Goal: Task Accomplishment & Management: Manage account settings

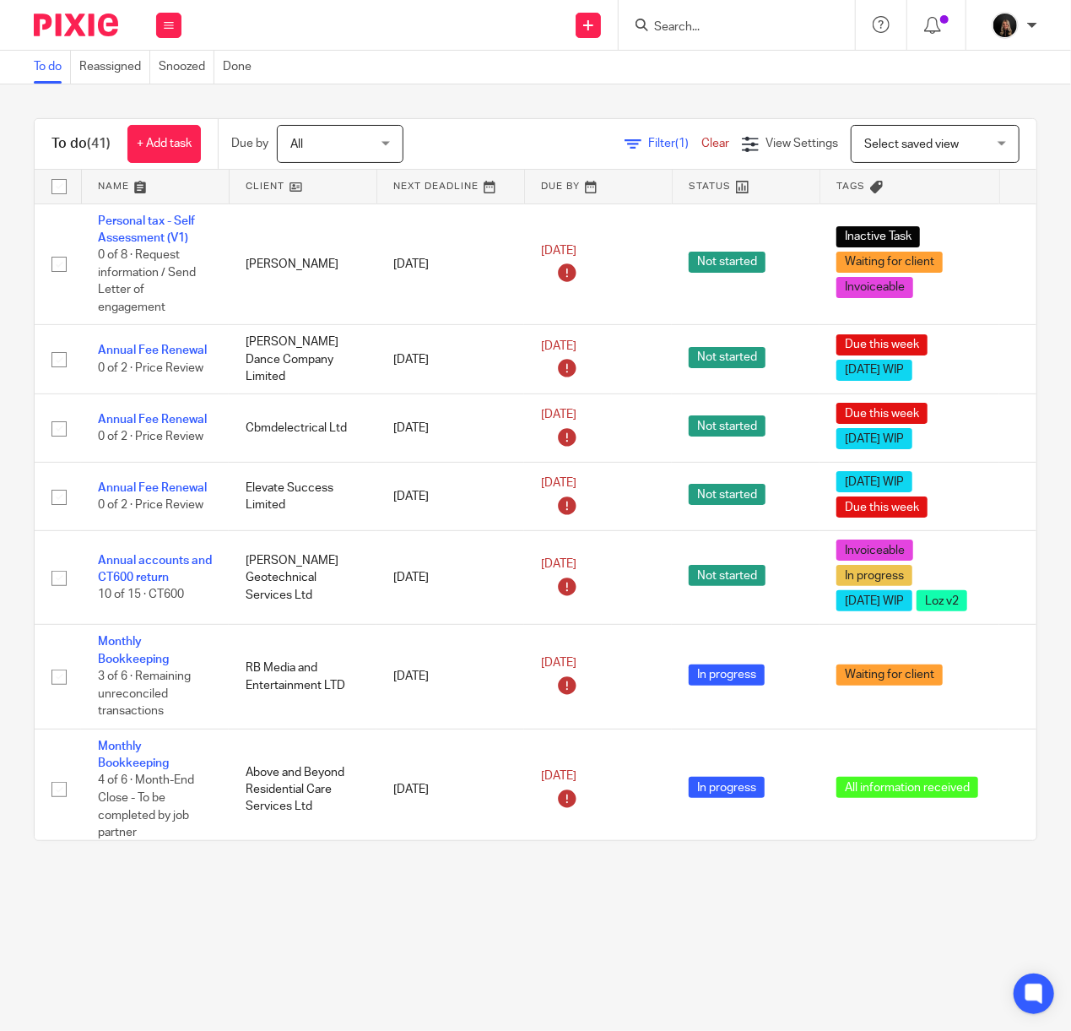
click at [95, 22] on img at bounding box center [76, 25] width 84 height 23
click at [129, 183] on link at bounding box center [155, 187] width 147 height 34
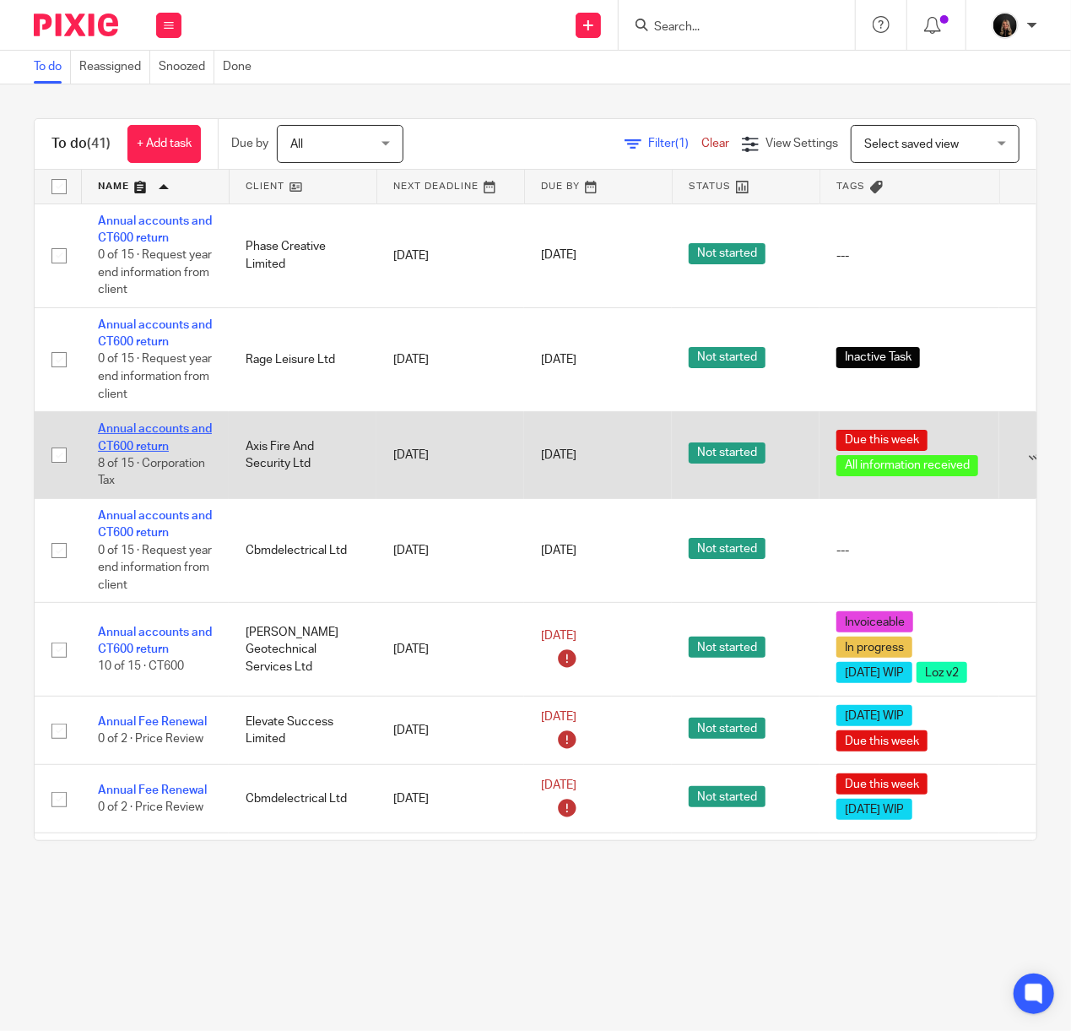
click at [176, 425] on link "Annual accounts and CT600 return" at bounding box center [155, 437] width 114 height 29
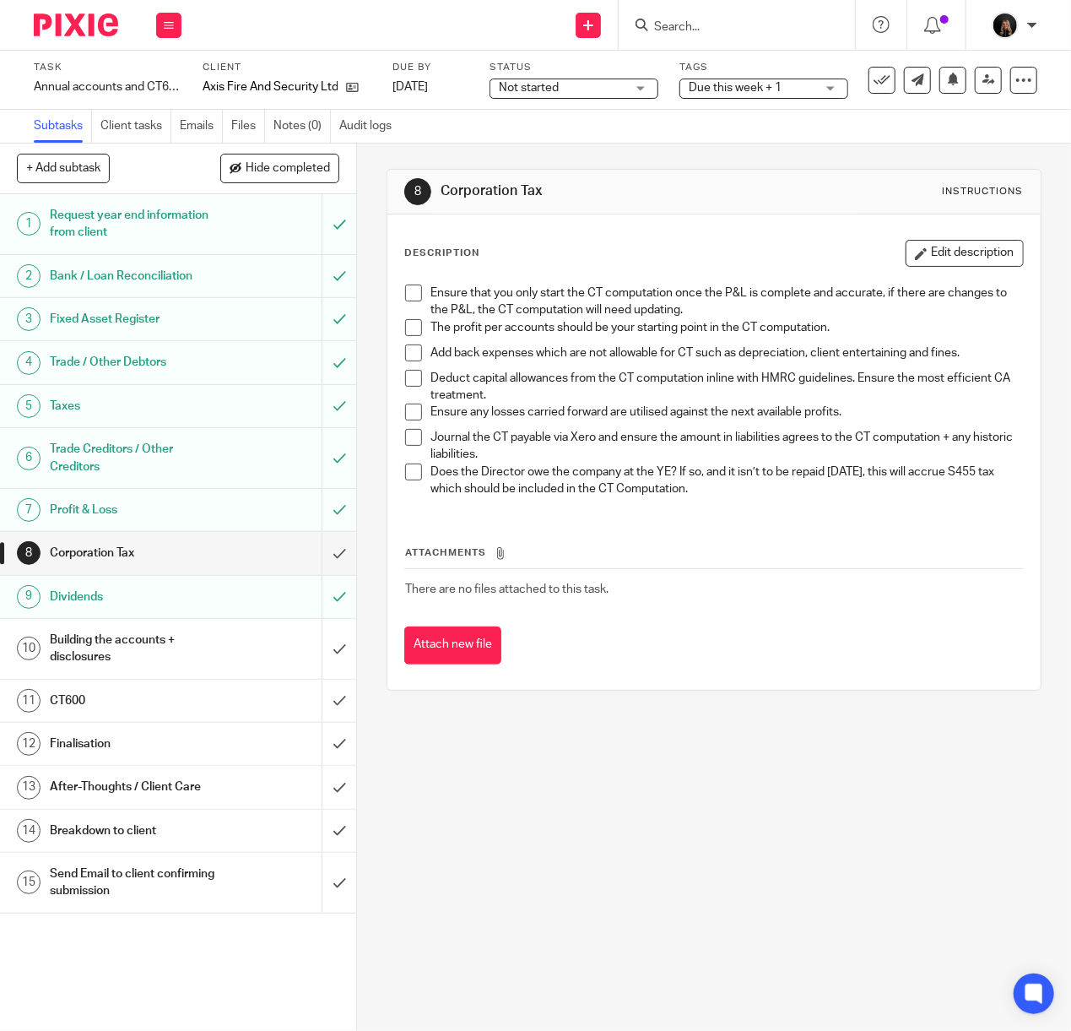
click at [682, 21] on input "Search" at bounding box center [728, 27] width 152 height 15
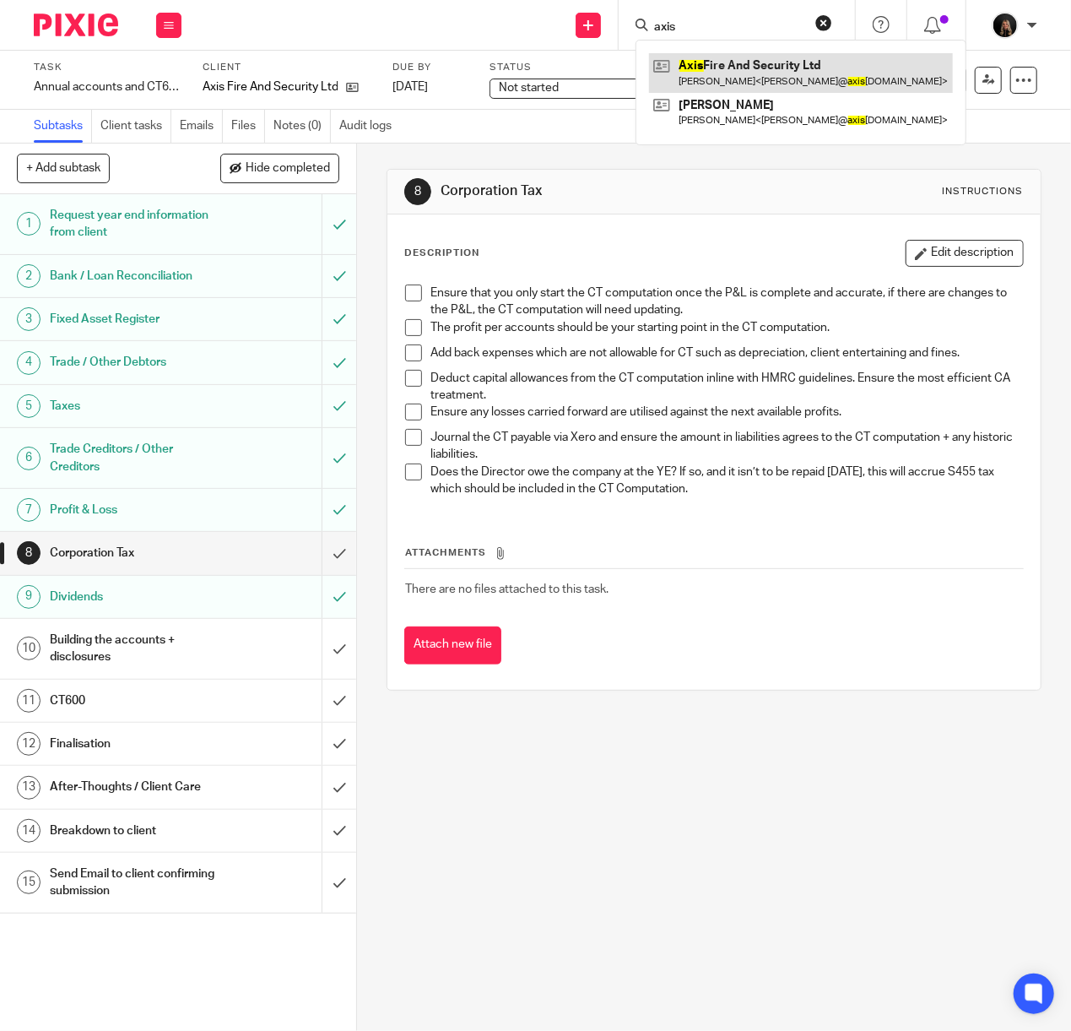
type input "axis"
click at [747, 59] on link at bounding box center [801, 72] width 304 height 39
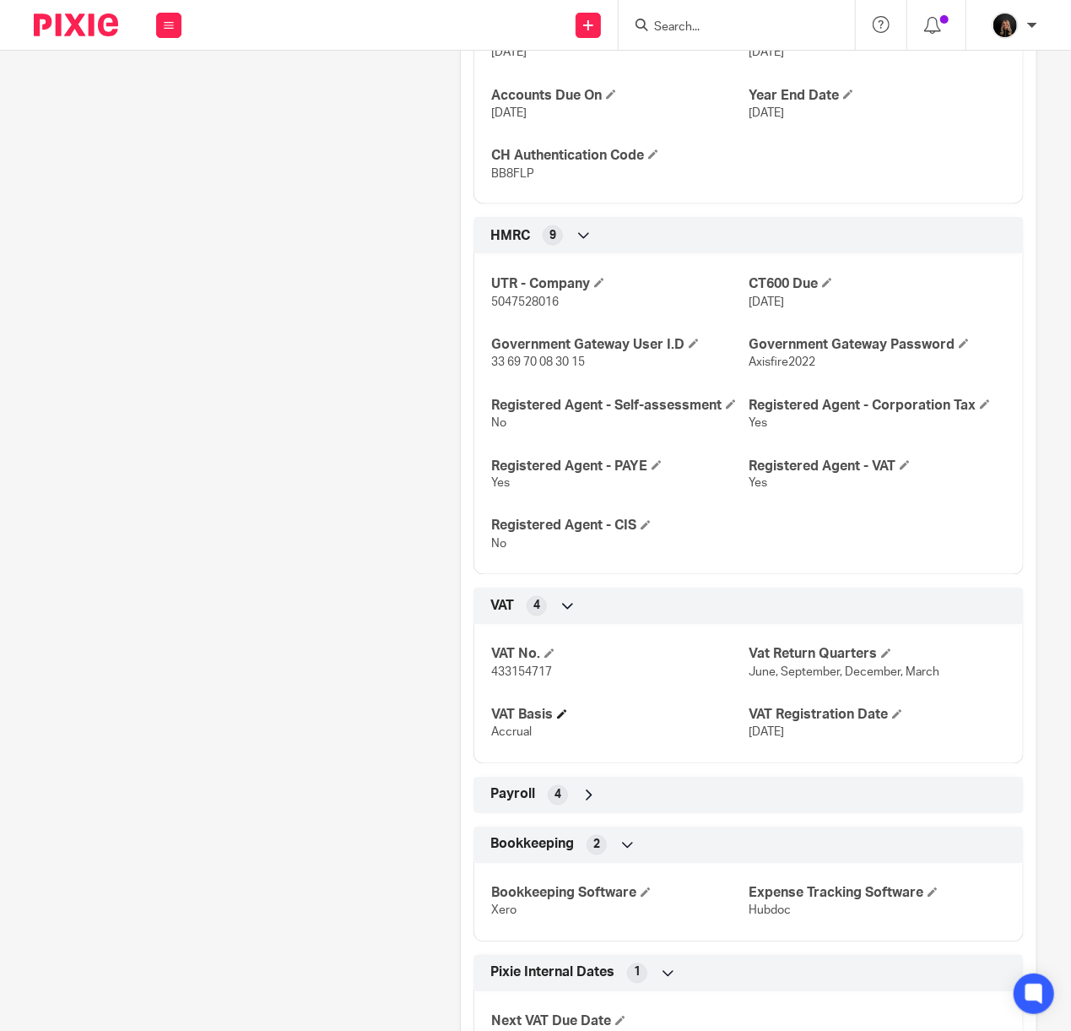
scroll to position [1200, 0]
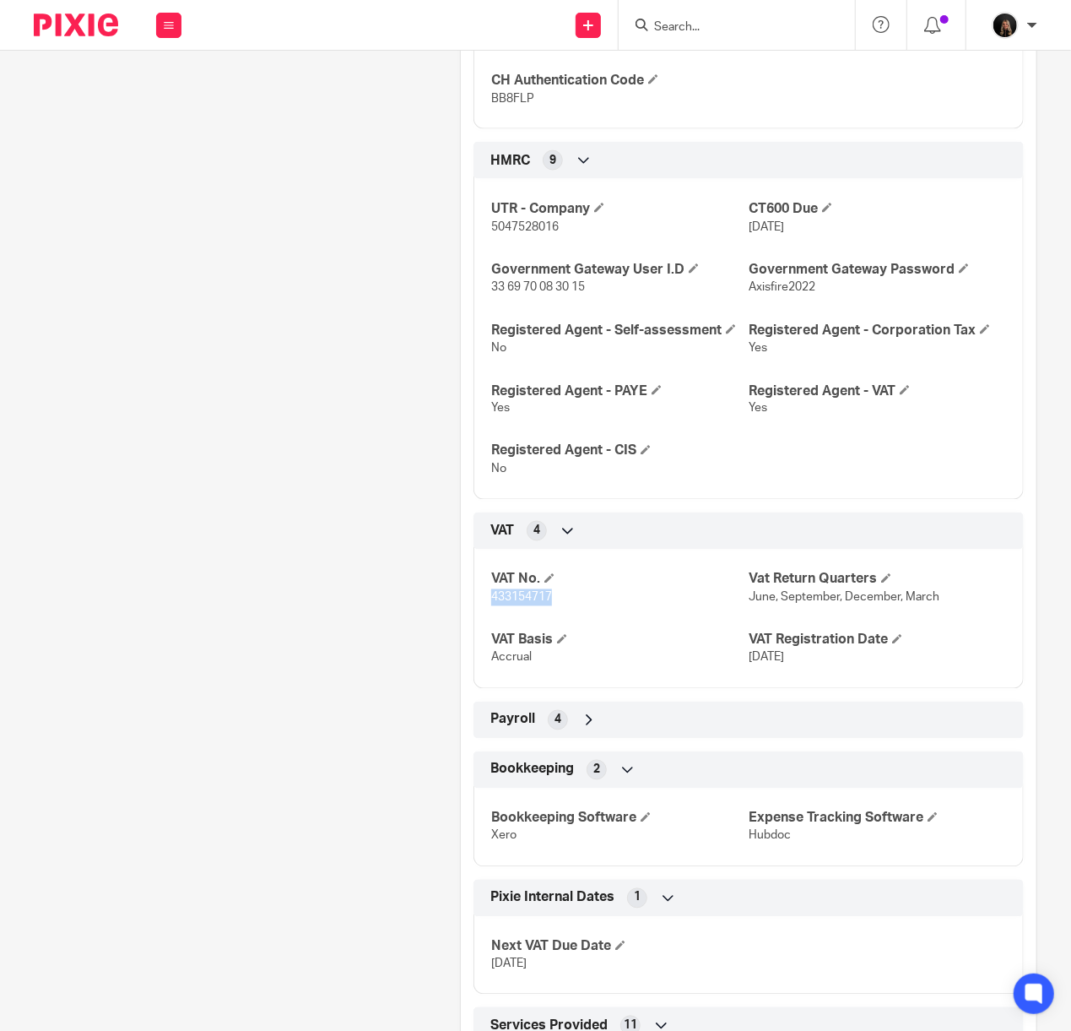
drag, startPoint x: 549, startPoint y: 622, endPoint x: 478, endPoint y: 616, distance: 71.1
click at [478, 616] on div "VAT No. 433154717 Vat Return Quarters June, September, December, March VAT Basi…" at bounding box center [748, 613] width 550 height 152
copy span "433154717"
click at [98, 27] on img at bounding box center [76, 25] width 84 height 23
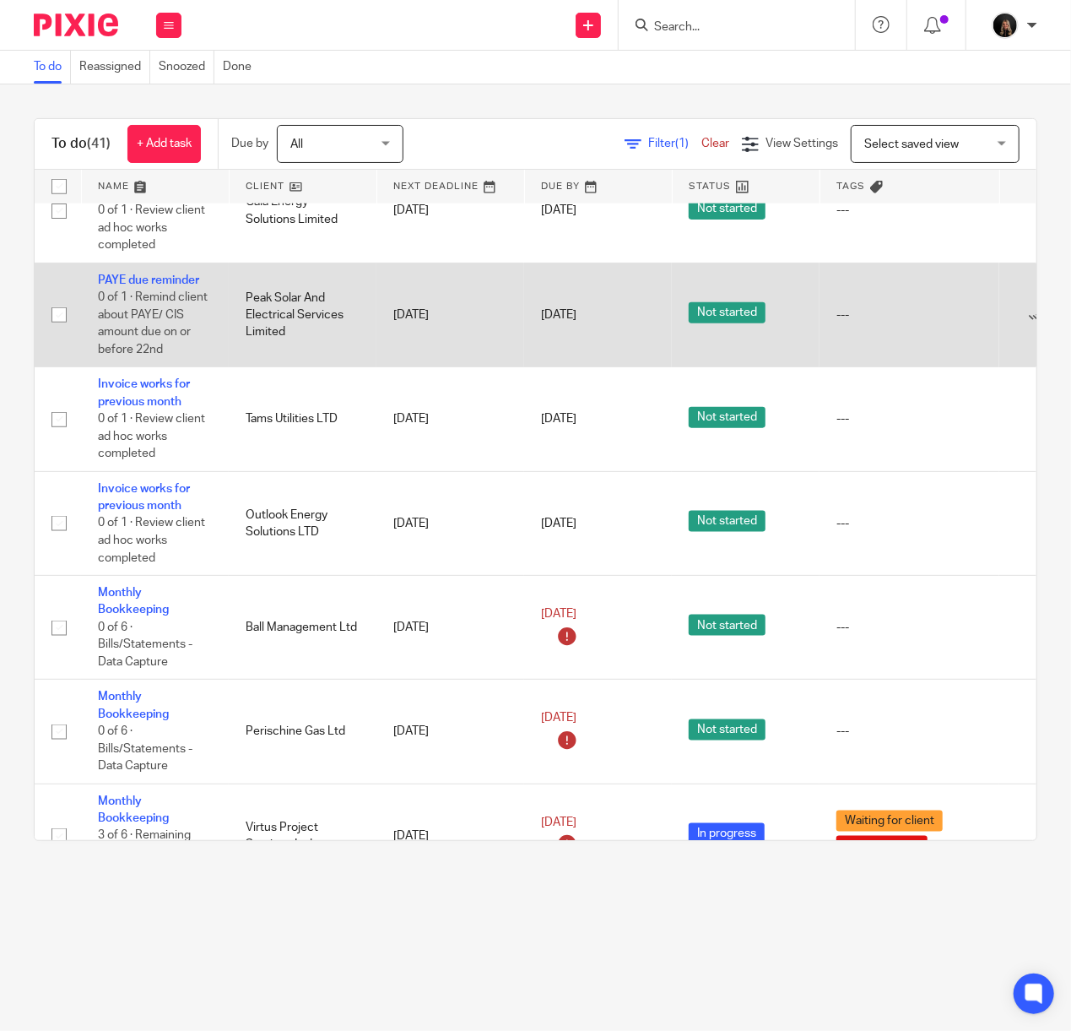
scroll to position [599, 0]
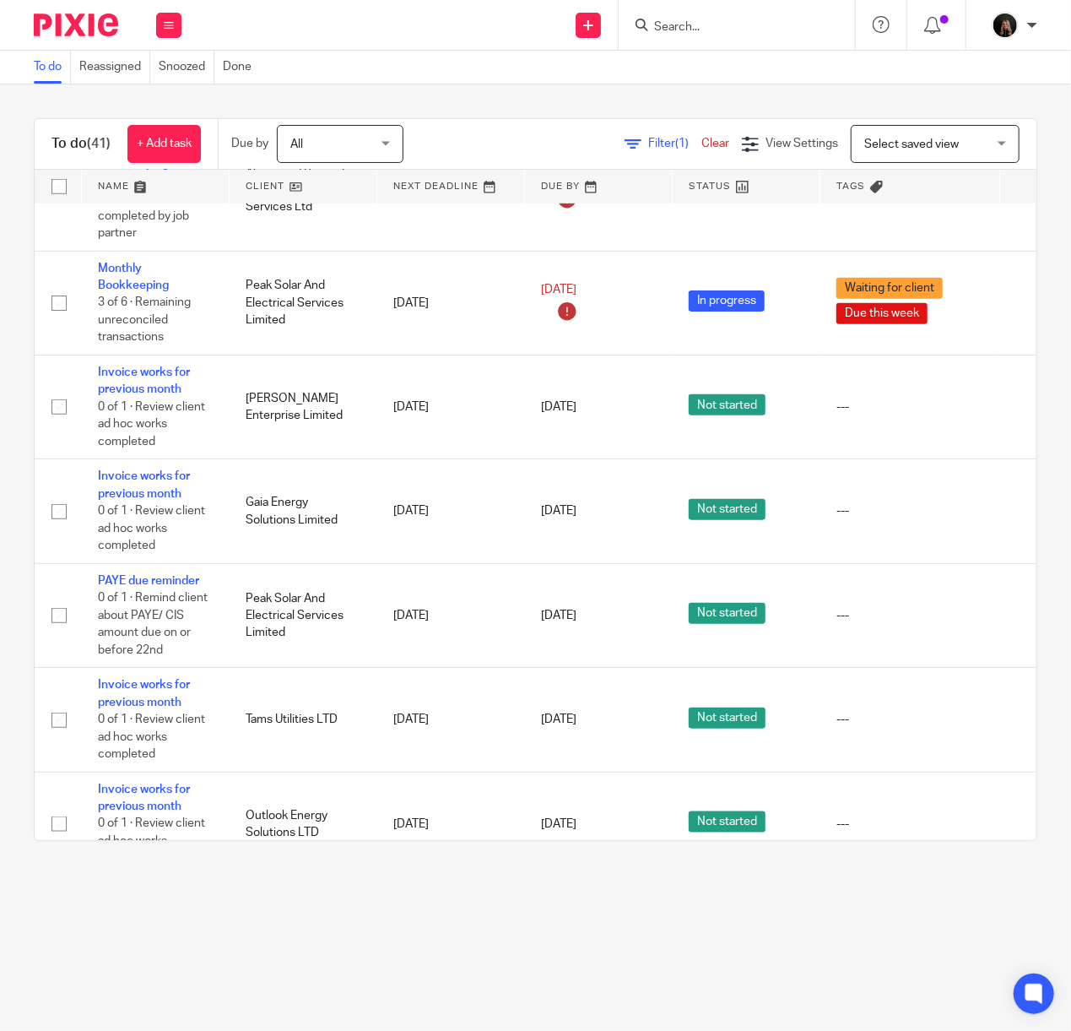
click at [717, 30] on input "Search" at bounding box center [728, 27] width 152 height 15
type input "virtus"
click at [771, 86] on link at bounding box center [792, 72] width 287 height 39
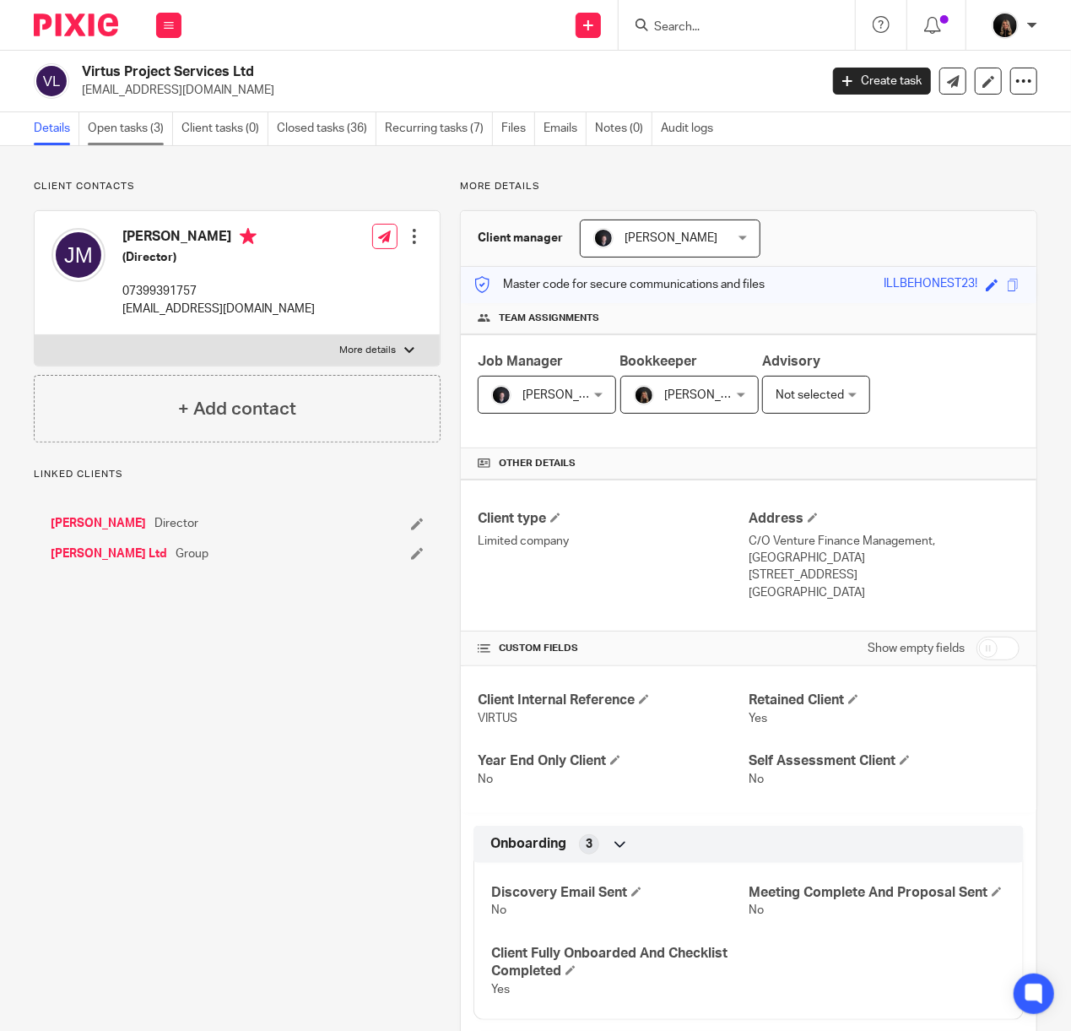
click at [128, 113] on link "Open tasks (3)" at bounding box center [130, 128] width 85 height 33
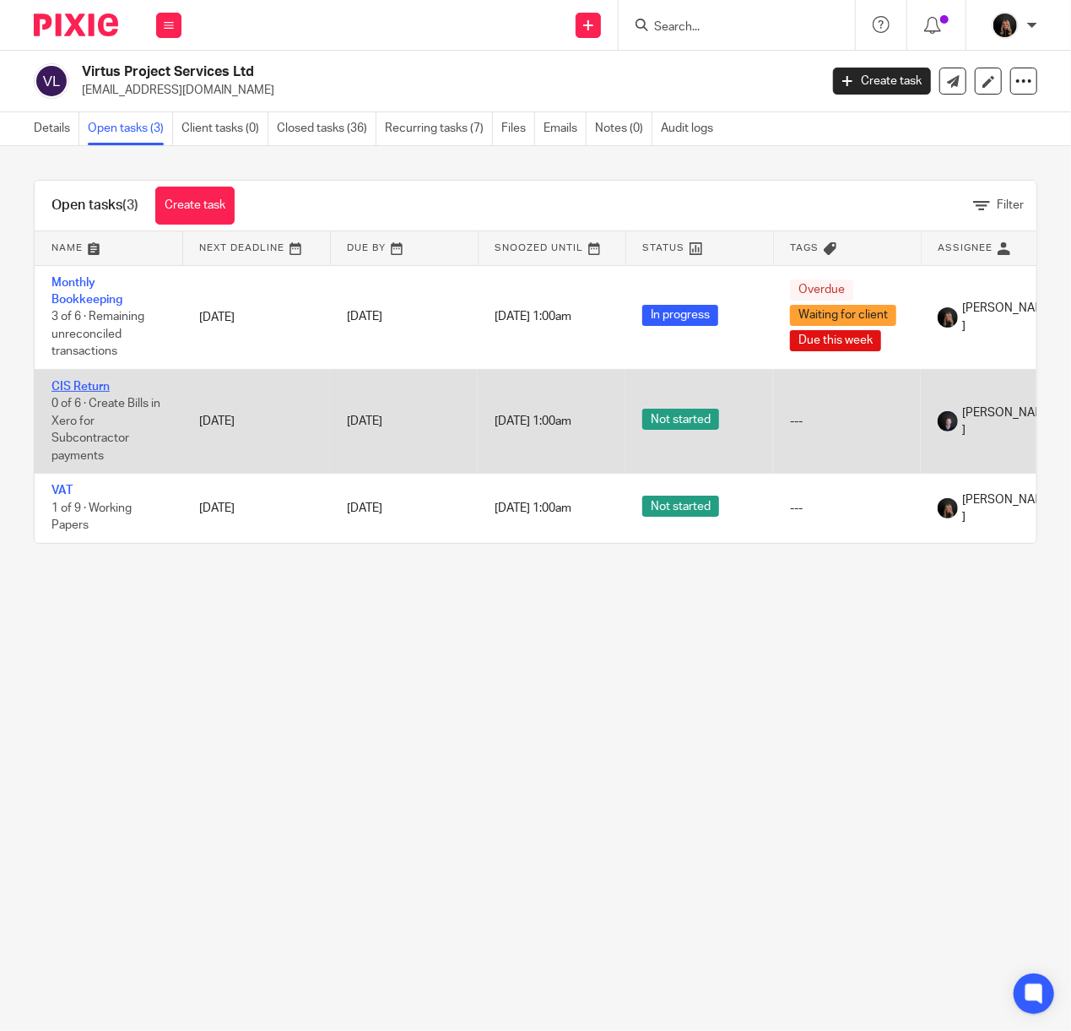
click at [89, 382] on link "CIS Return" at bounding box center [80, 387] width 58 height 12
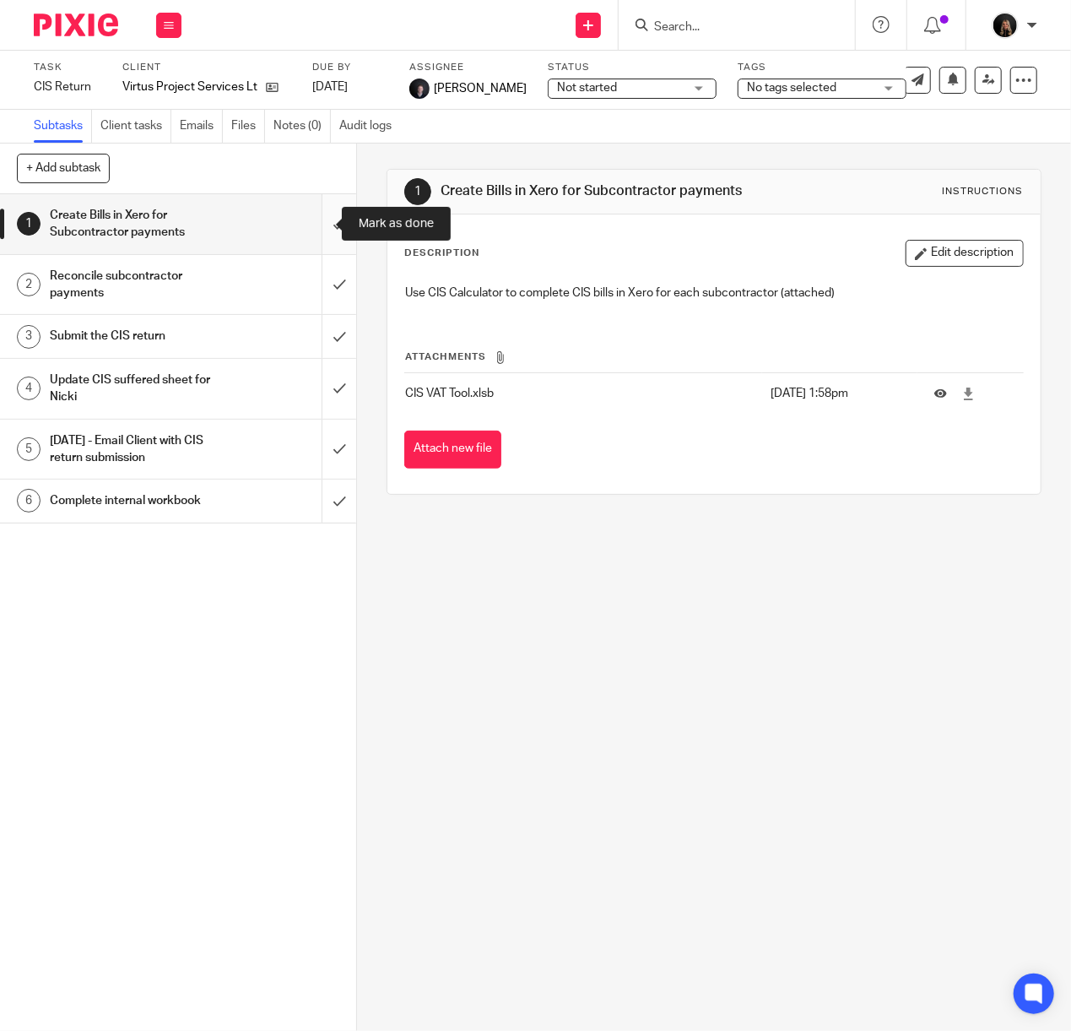
click at [311, 221] on input "submit" at bounding box center [178, 224] width 356 height 60
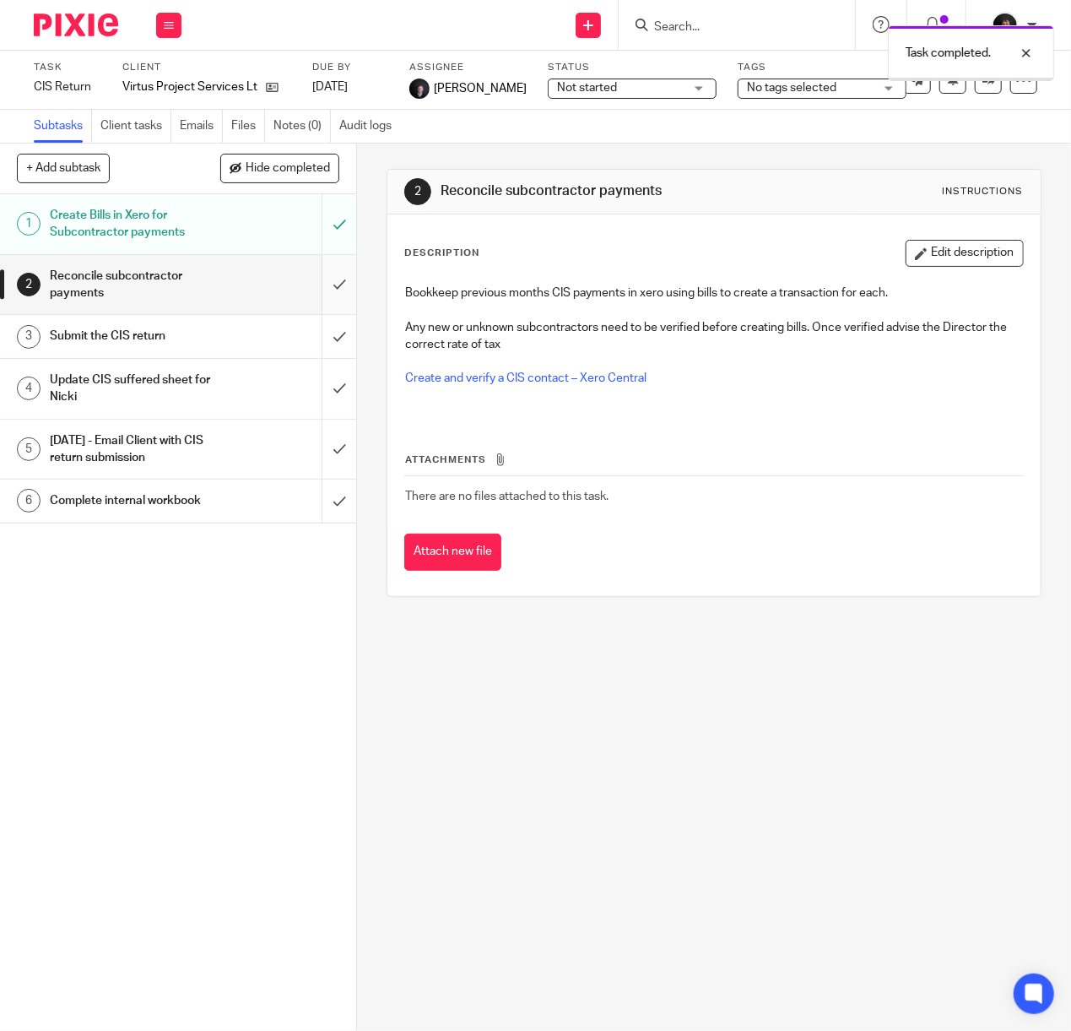
click at [321, 295] on input "submit" at bounding box center [178, 285] width 356 height 60
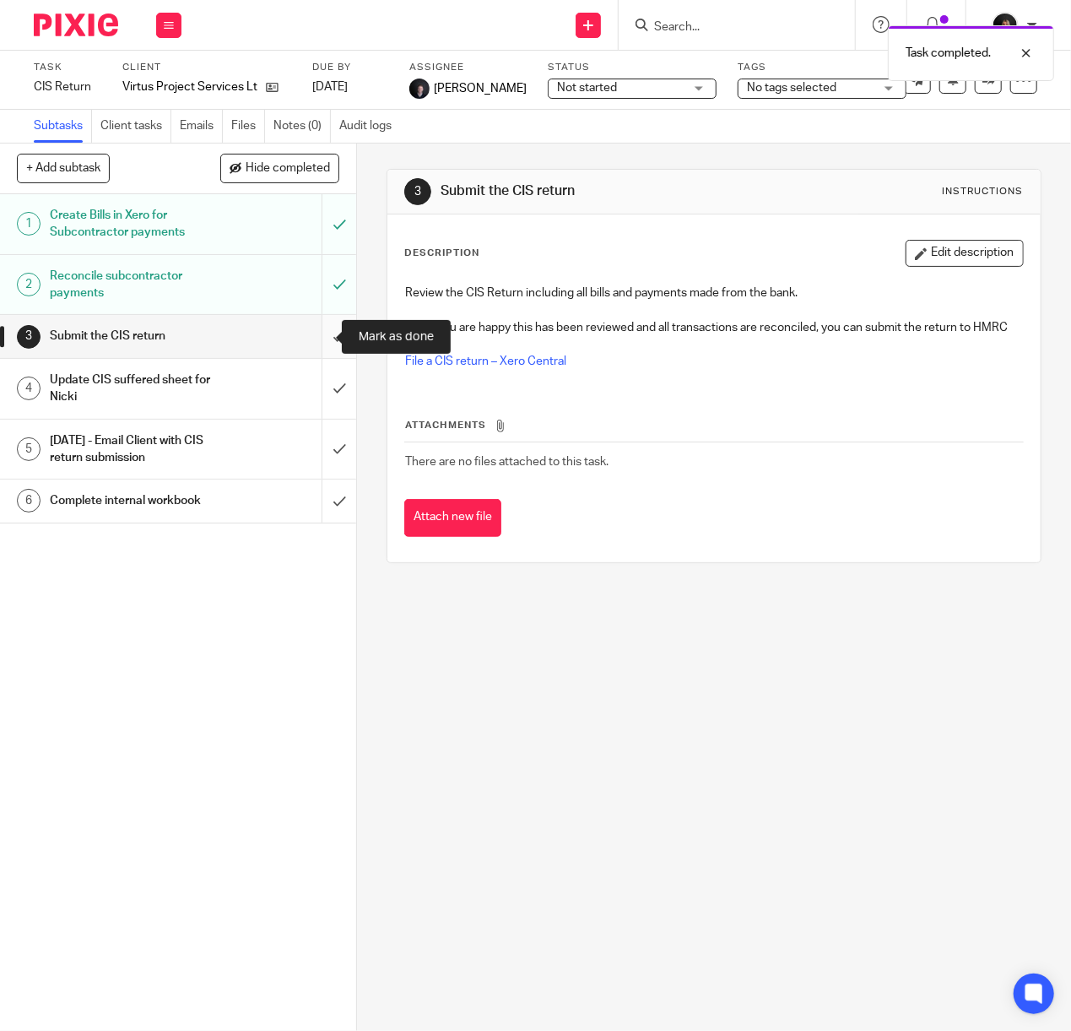
click at [322, 339] on input "submit" at bounding box center [178, 336] width 356 height 42
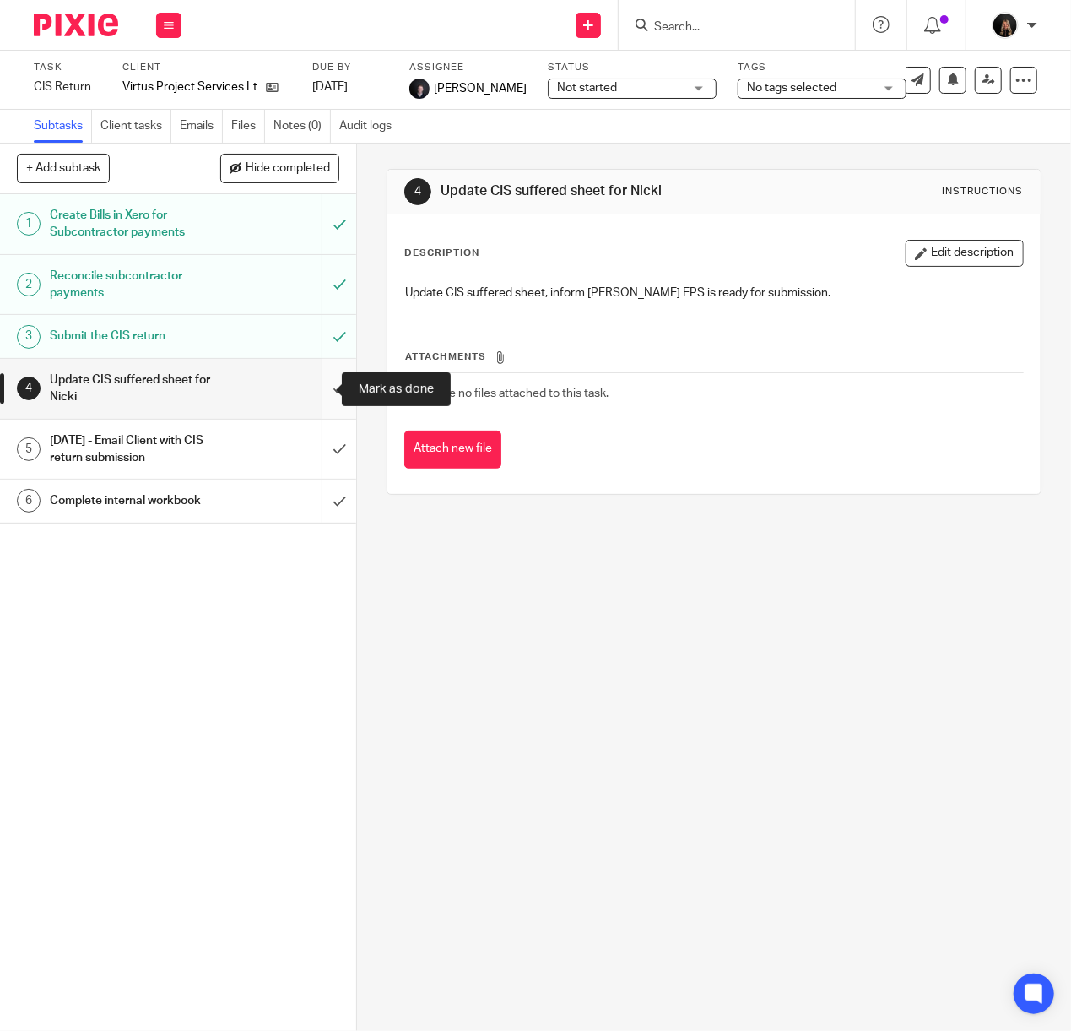
click at [312, 400] on input "submit" at bounding box center [178, 389] width 356 height 60
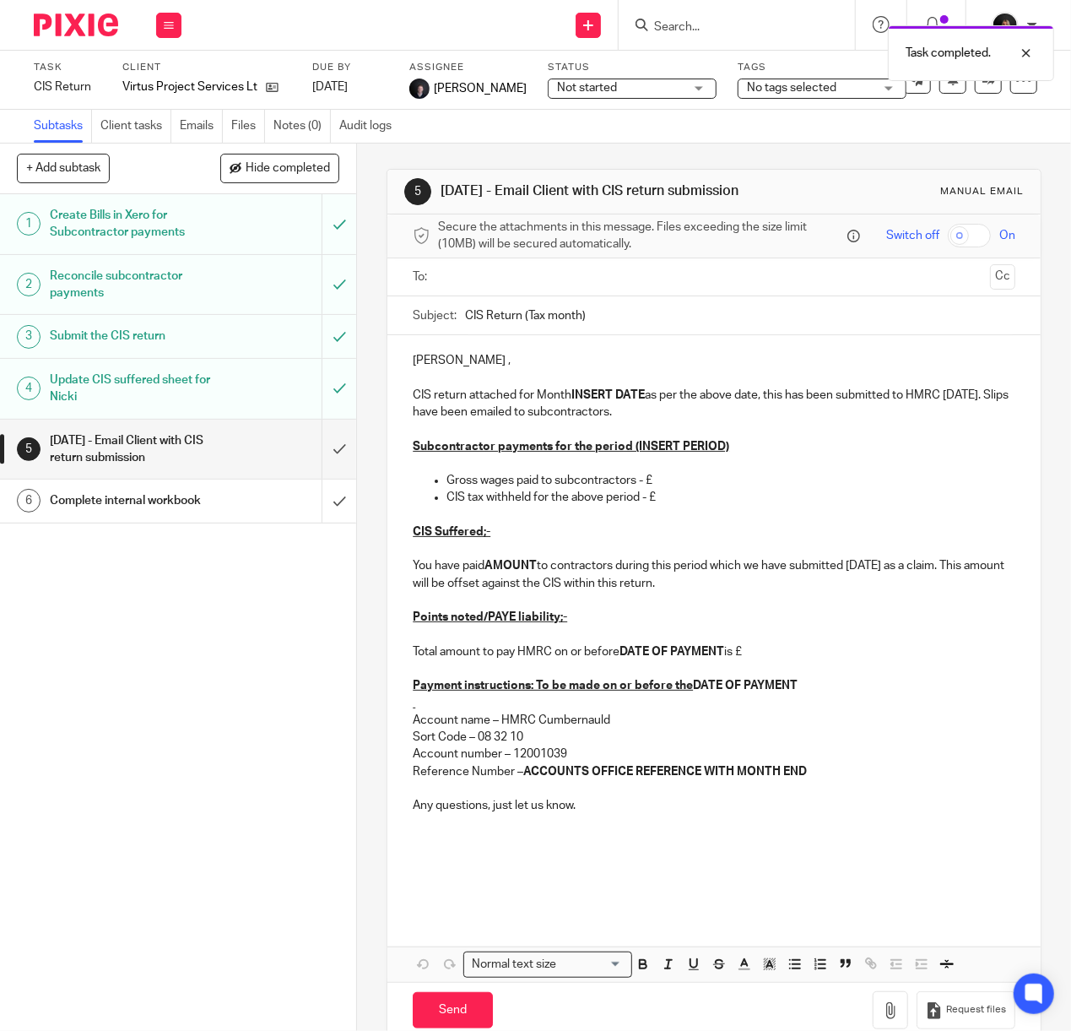
click at [440, 290] on ul at bounding box center [715, 277] width 550 height 28
click at [461, 287] on input "text" at bounding box center [713, 277] width 538 height 19
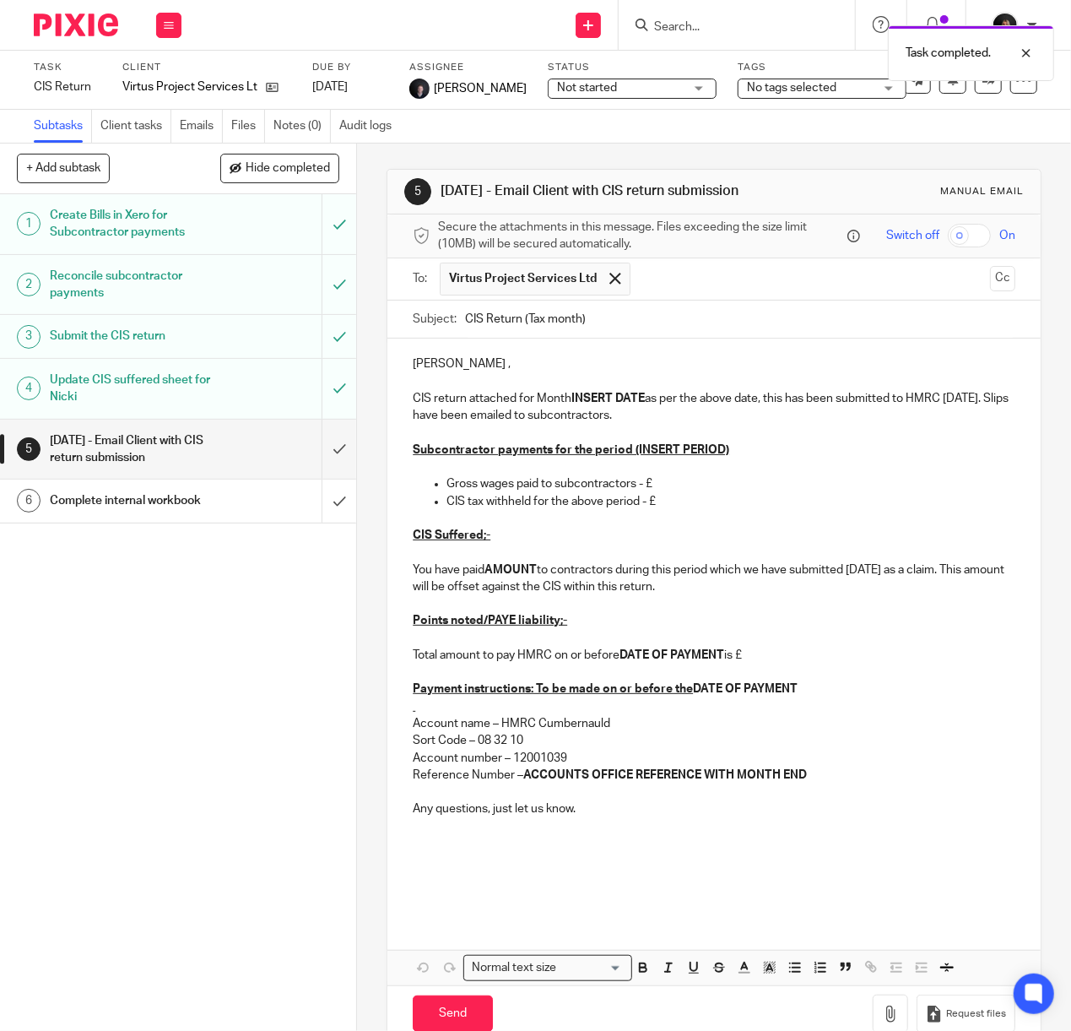
click at [603, 338] on input "CIS Return (Tax month)" at bounding box center [740, 319] width 550 height 38
drag, startPoint x: 575, startPoint y: 338, endPoint x: 524, endPoint y: 343, distance: 50.8
click at [524, 338] on input "CIS Return (Tax month)" at bounding box center [740, 319] width 550 height 38
type input "CIS Return ([DATE])"
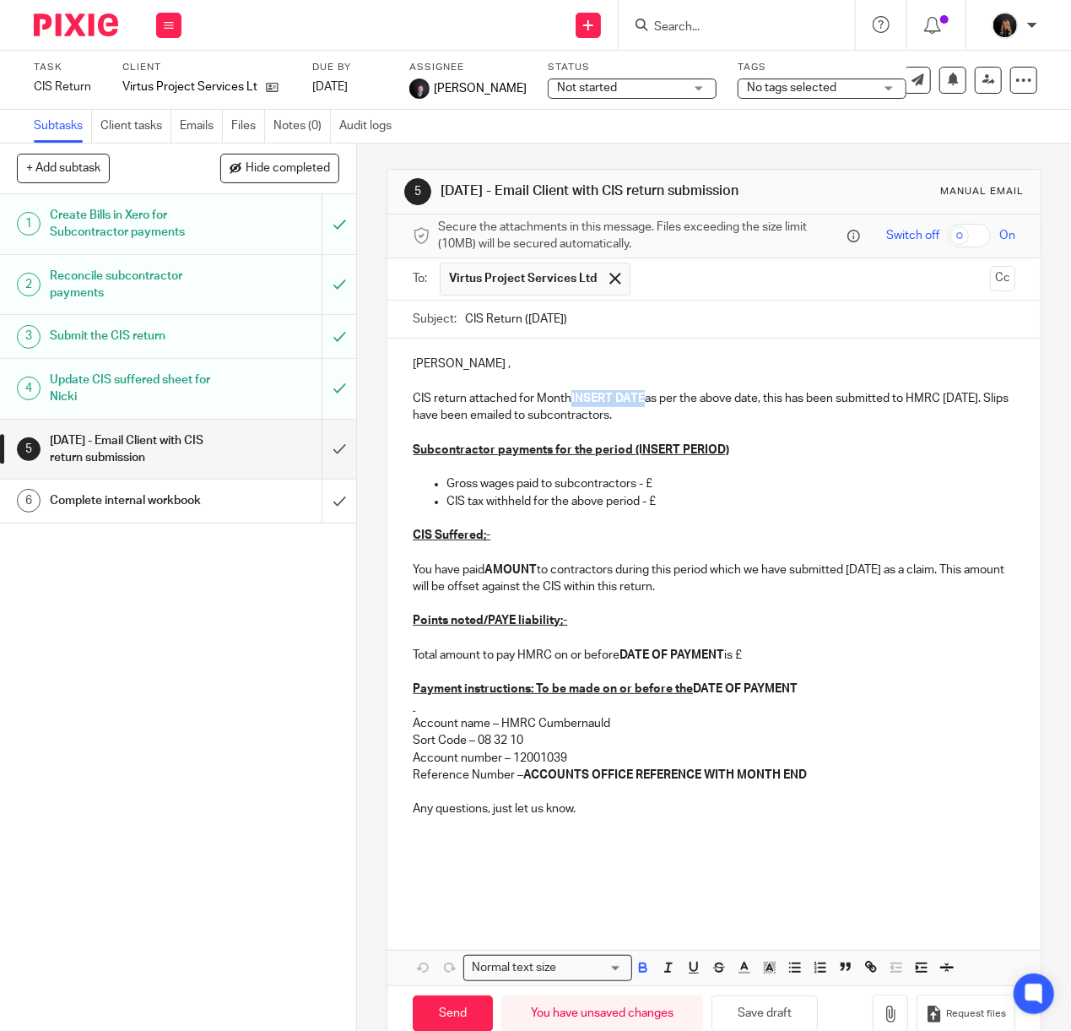
drag, startPoint x: 641, startPoint y: 412, endPoint x: 567, endPoint y: 414, distance: 74.3
click at [567, 414] on p "CIS return attached for Month INSERT DATE as per the above date, this has been …" at bounding box center [714, 407] width 603 height 35
drag, startPoint x: 719, startPoint y: 471, endPoint x: 633, endPoint y: 473, distance: 86.1
click at [633, 458] on p "Subcontractor payments for the period (INSERT PERIOD)" at bounding box center [714, 449] width 603 height 17
click at [623, 527] on p at bounding box center [714, 518] width 603 height 17
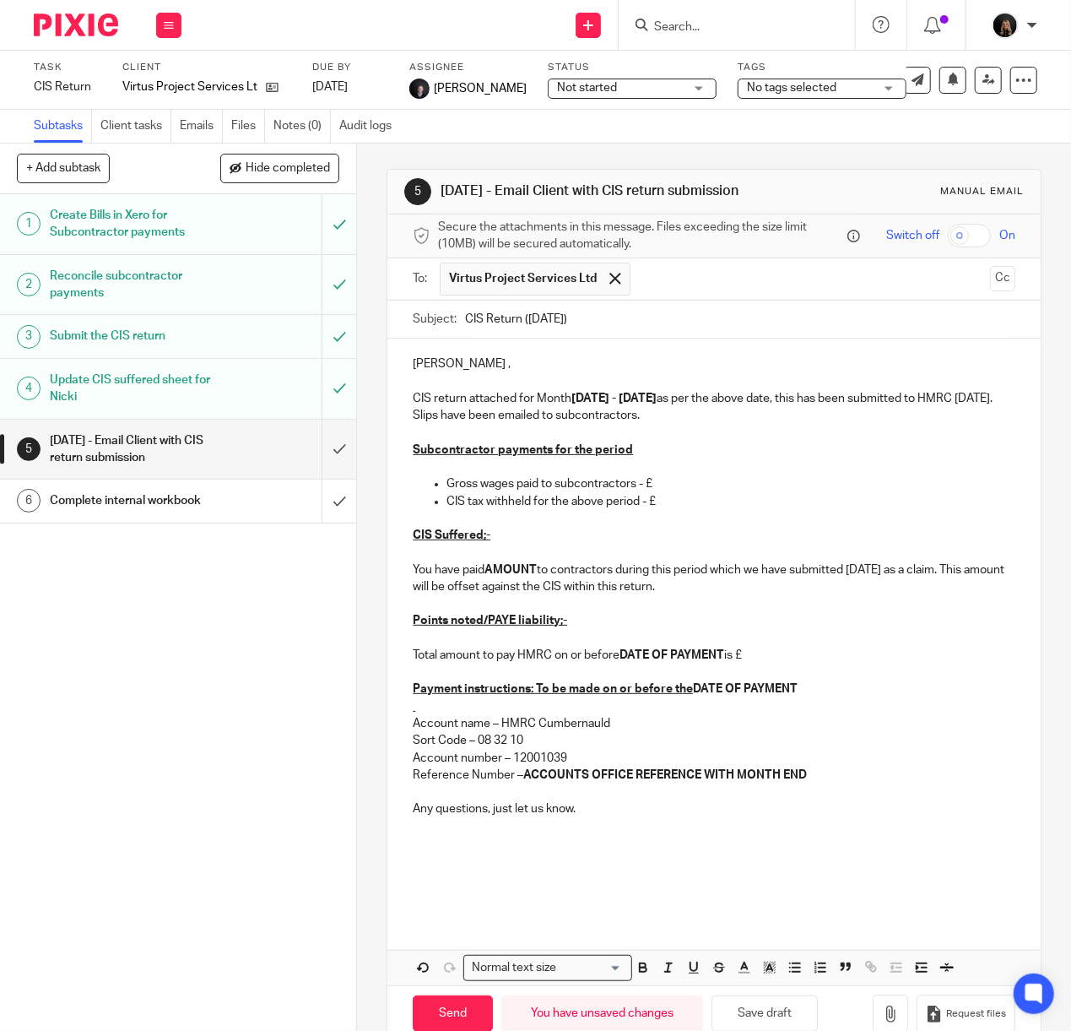
click at [684, 492] on p "Gross wages paid to subcontractors - £" at bounding box center [730, 483] width 569 height 17
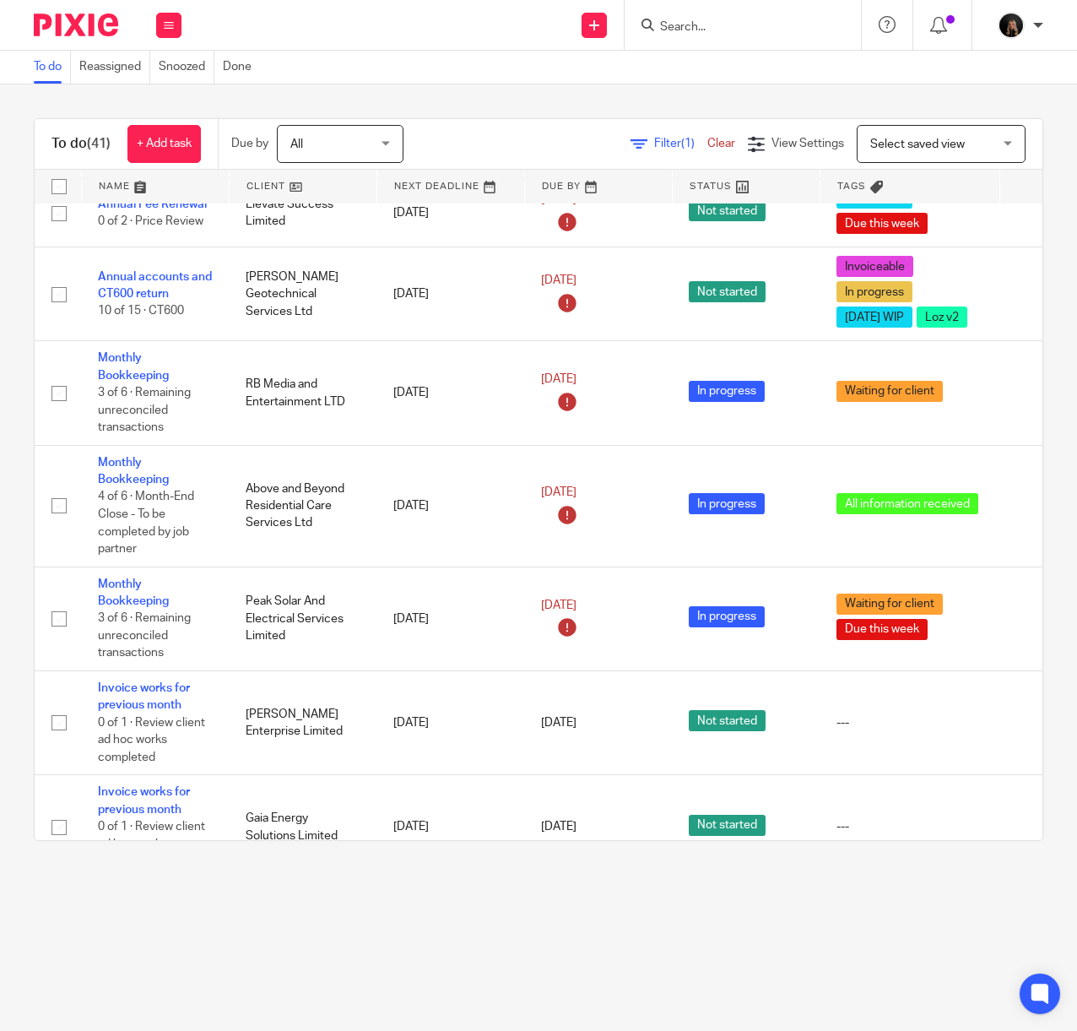
scroll to position [300, 0]
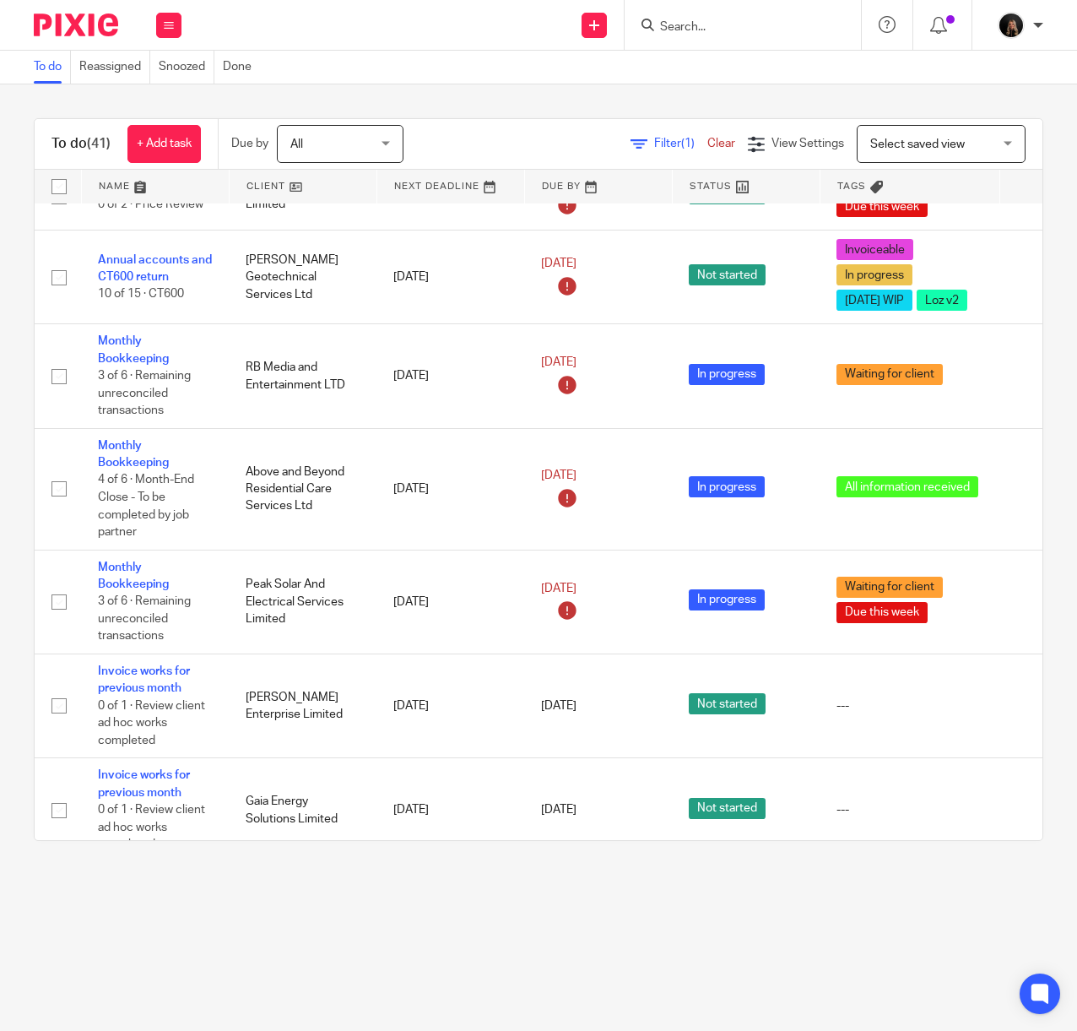
click at [666, 25] on input "Search" at bounding box center [734, 27] width 152 height 15
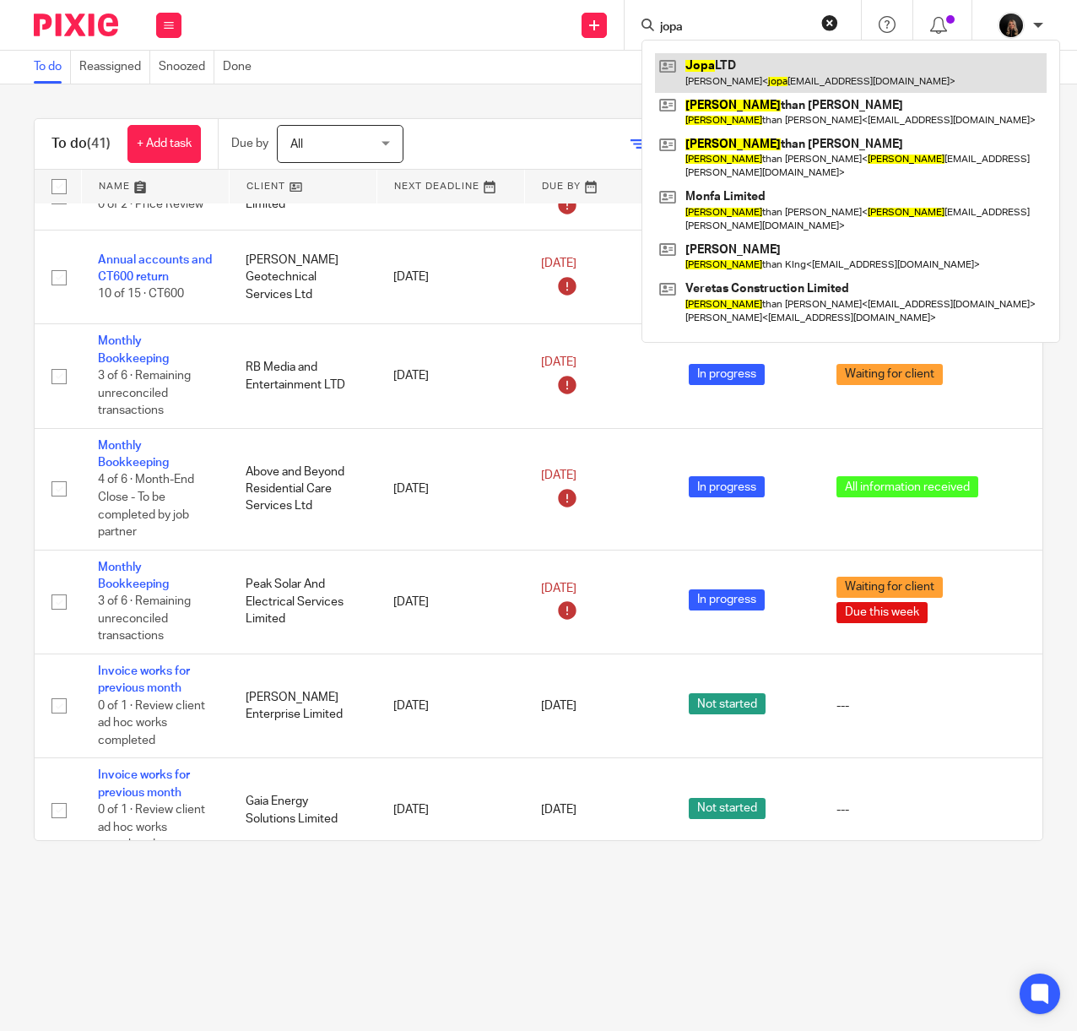
type input "jopa"
click at [751, 78] on link at bounding box center [851, 72] width 392 height 39
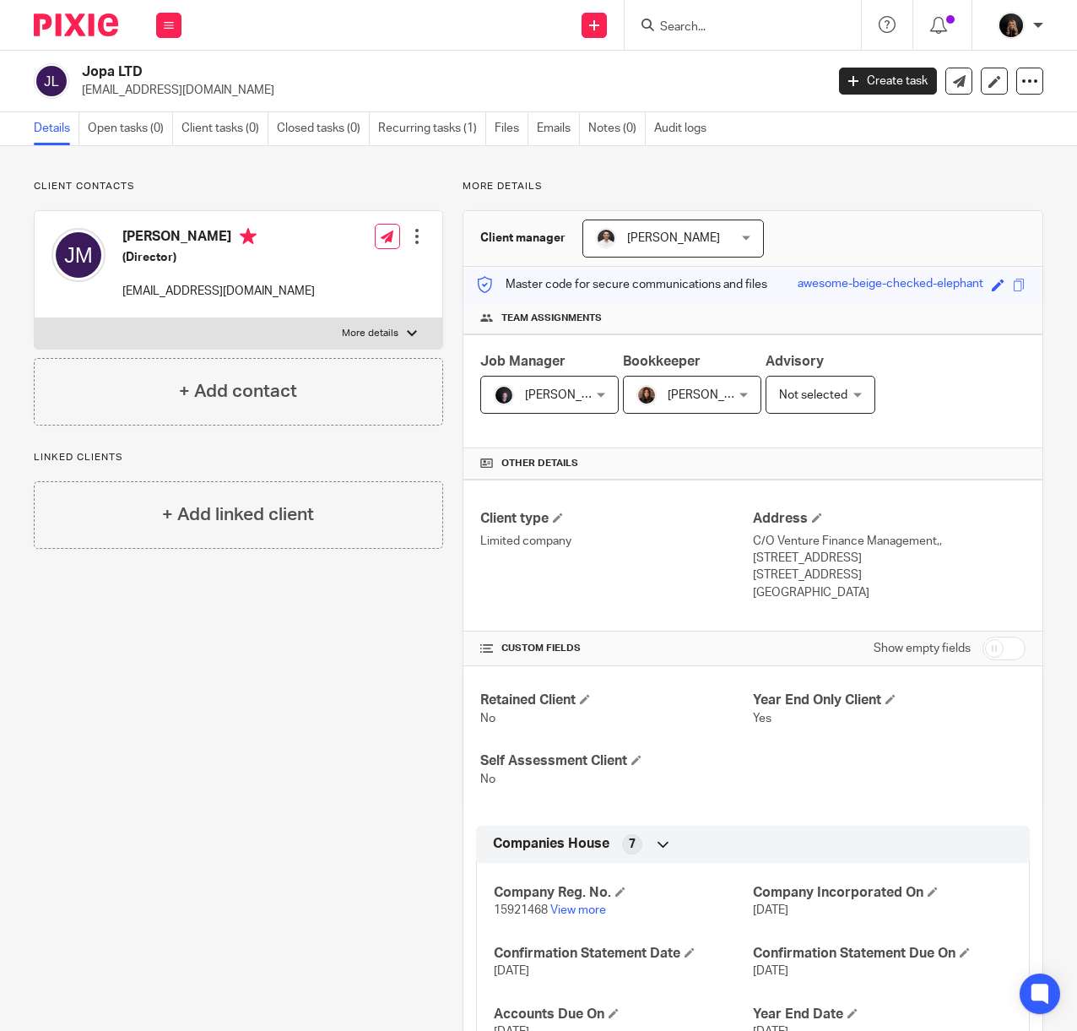
click at [392, 332] on label "More details" at bounding box center [239, 333] width 408 height 30
click at [35, 318] on input "More details" at bounding box center [34, 317] width 1 height 1
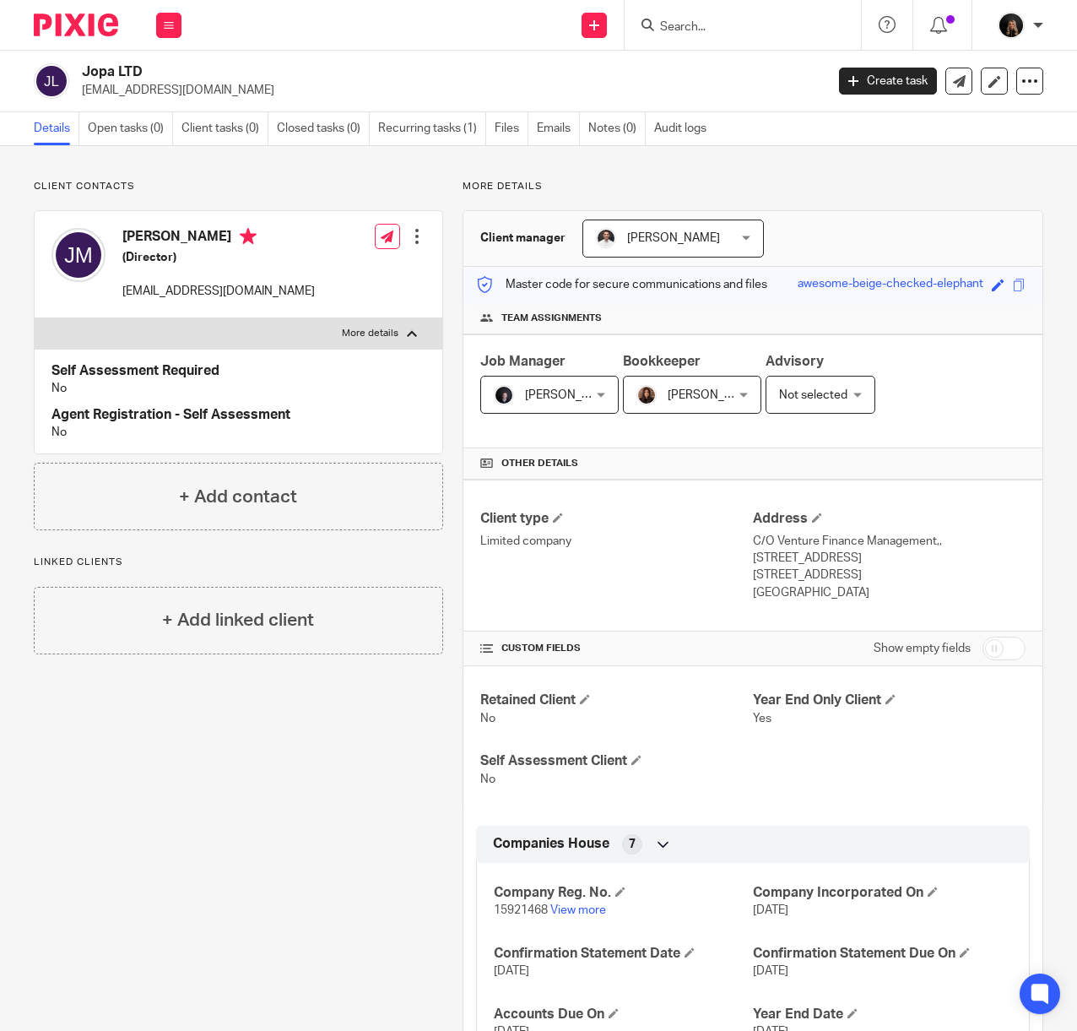
click at [381, 335] on p "More details" at bounding box center [370, 334] width 57 height 14
click at [35, 318] on input "More details" at bounding box center [34, 317] width 1 height 1
checkbox input "false"
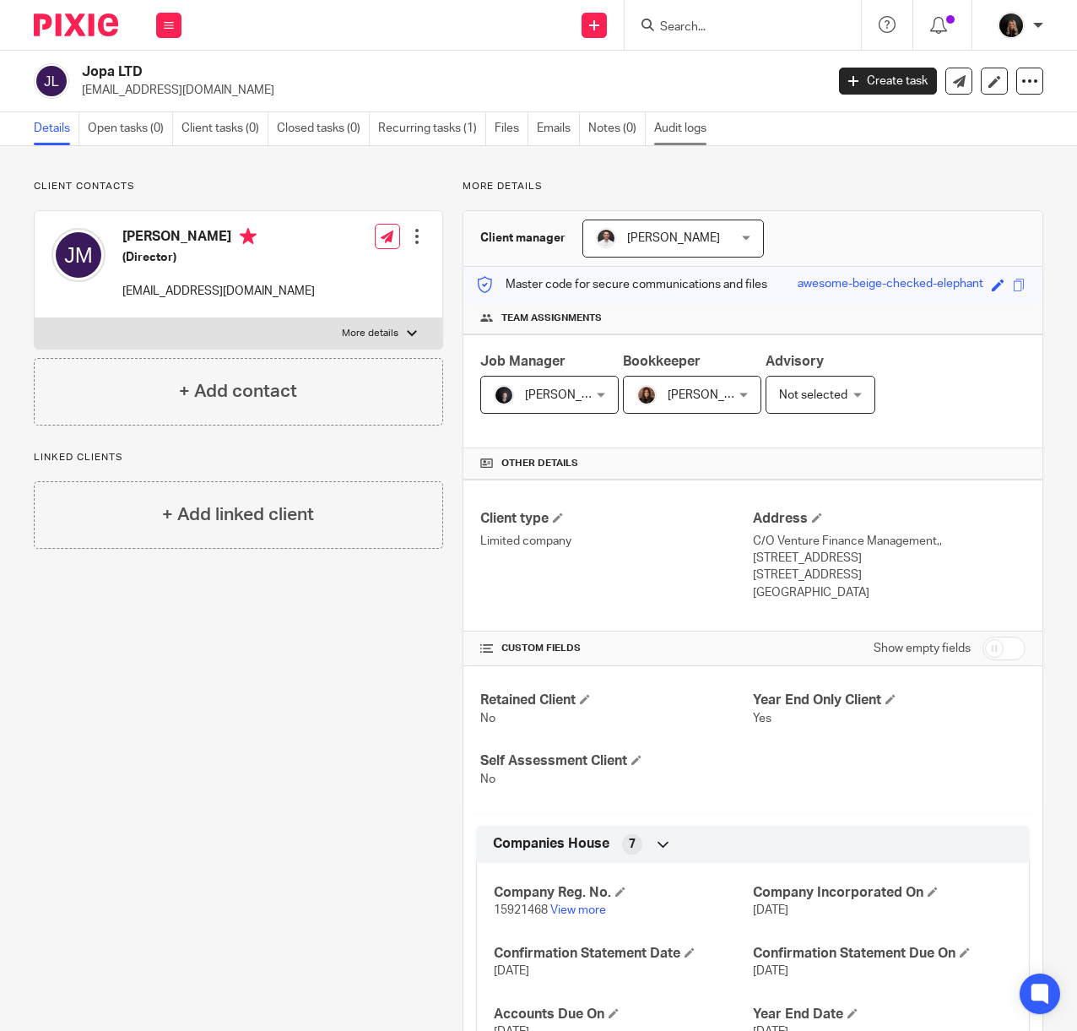
click at [677, 129] on link "Audit logs" at bounding box center [684, 128] width 61 height 33
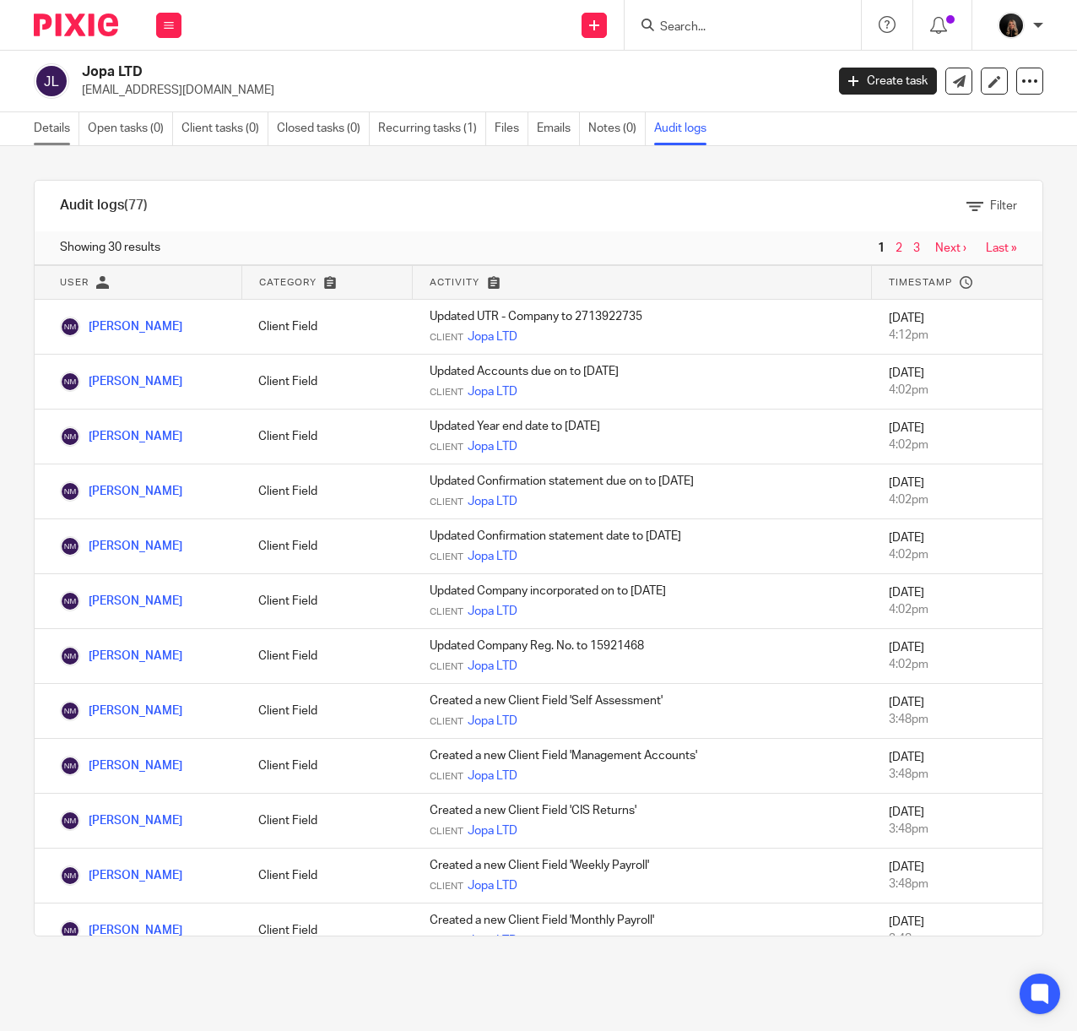
click at [47, 133] on link "Details" at bounding box center [57, 128] width 46 height 33
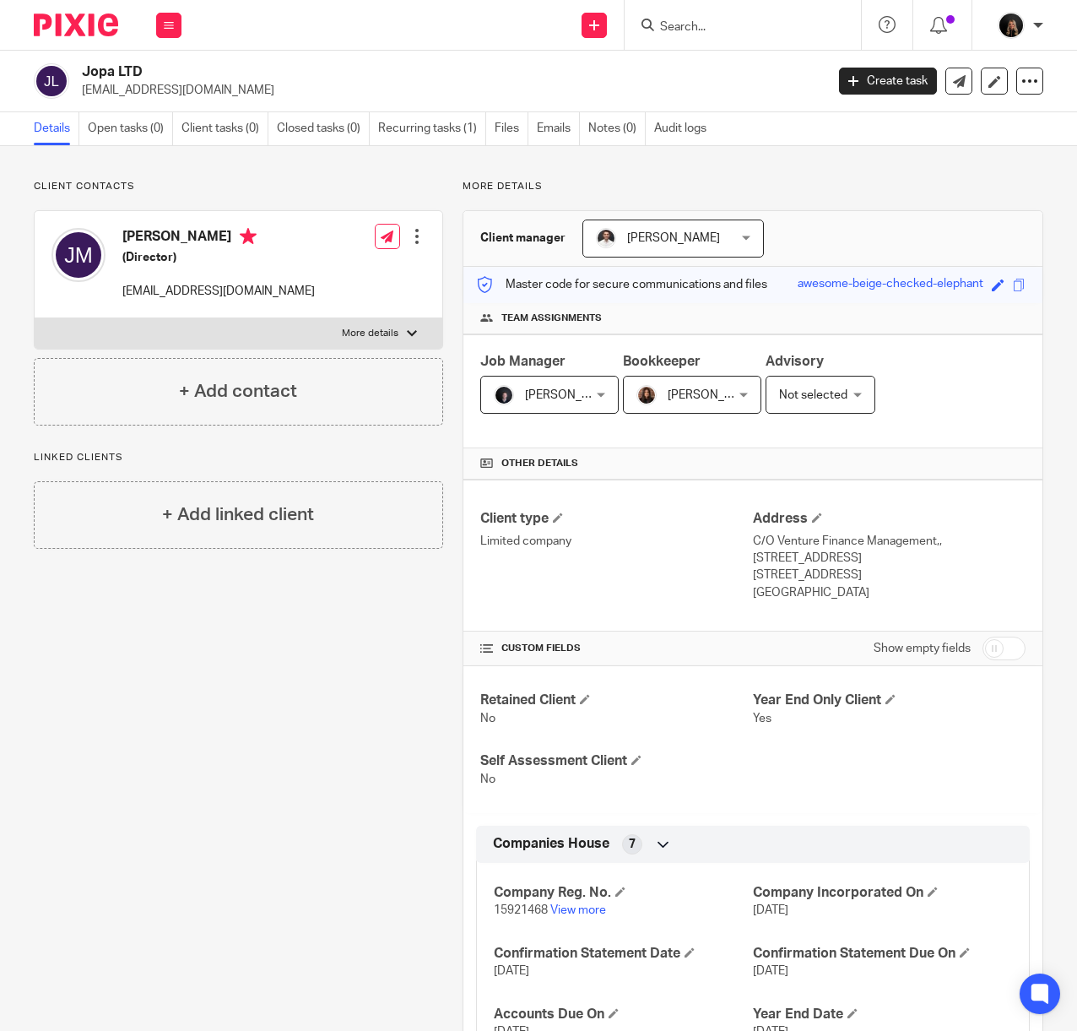
scroll to position [599, 0]
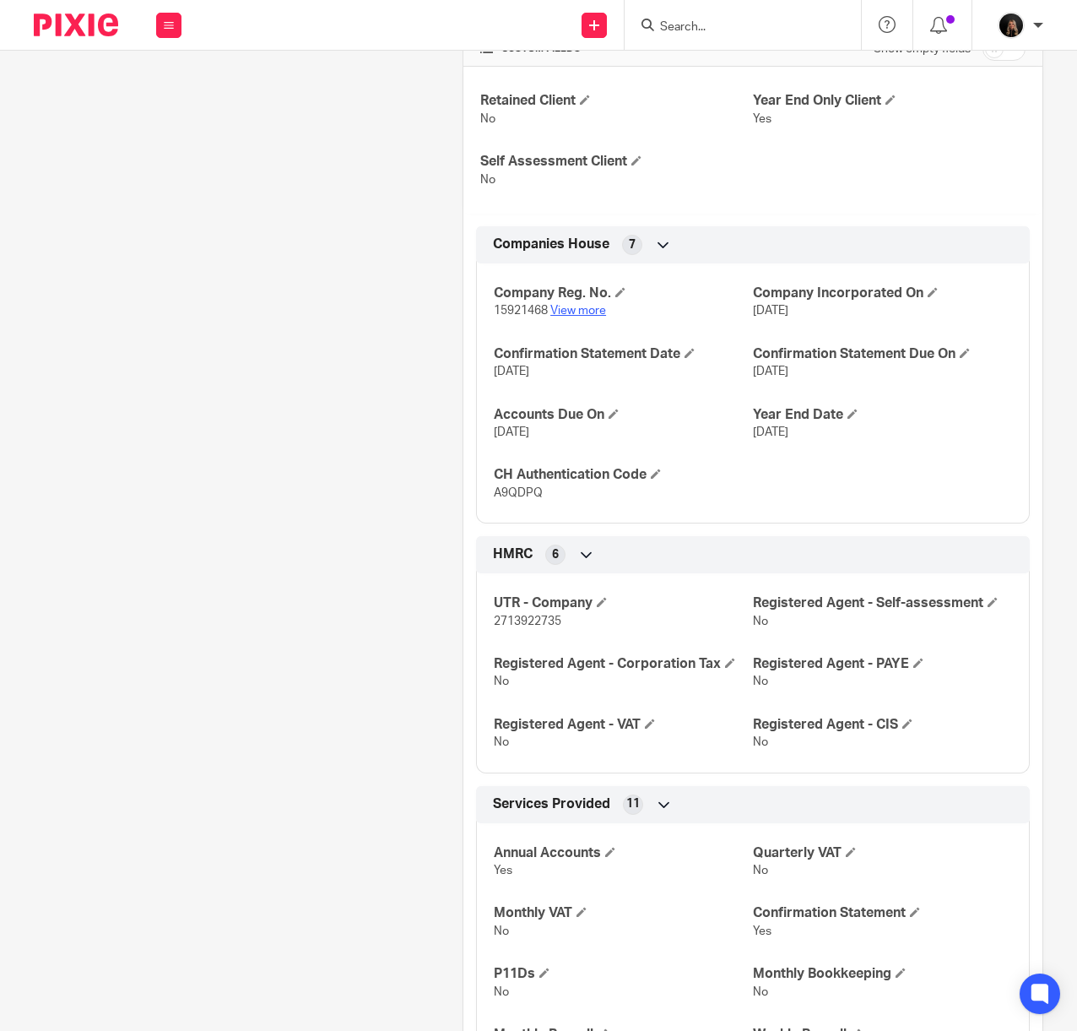
click at [586, 311] on link "View more" at bounding box center [578, 311] width 56 height 12
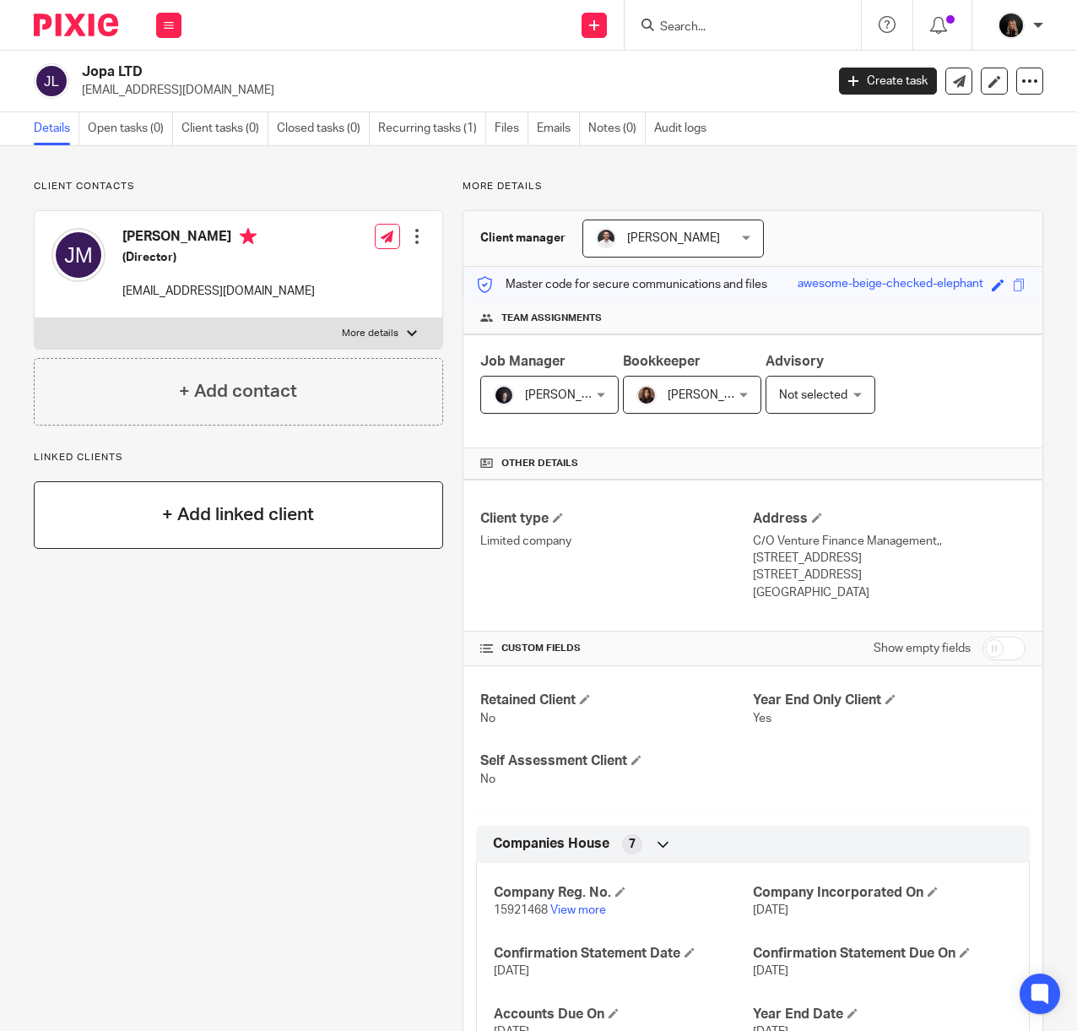
click at [247, 506] on h4 "+ Add linked client" at bounding box center [238, 514] width 152 height 26
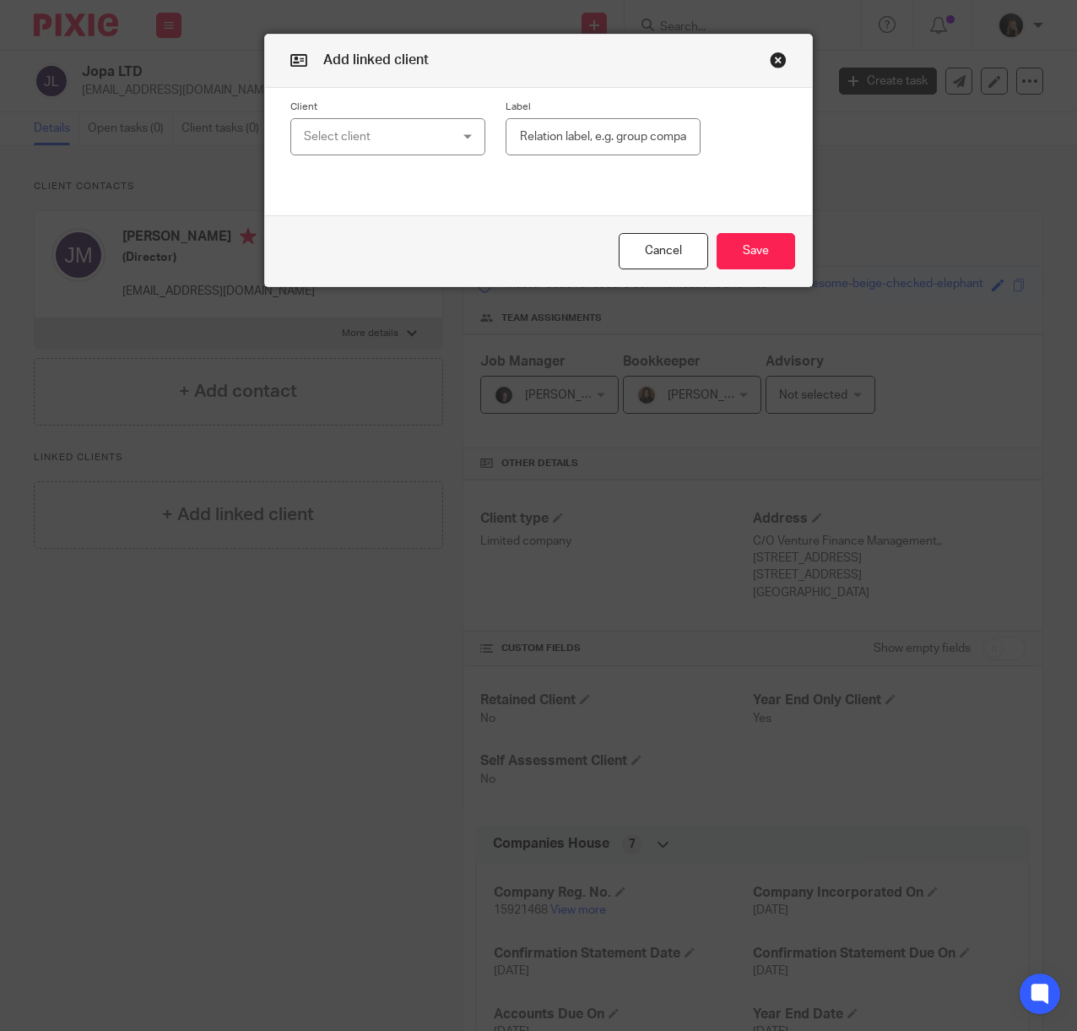
click at [422, 147] on div "Select client" at bounding box center [376, 136] width 144 height 35
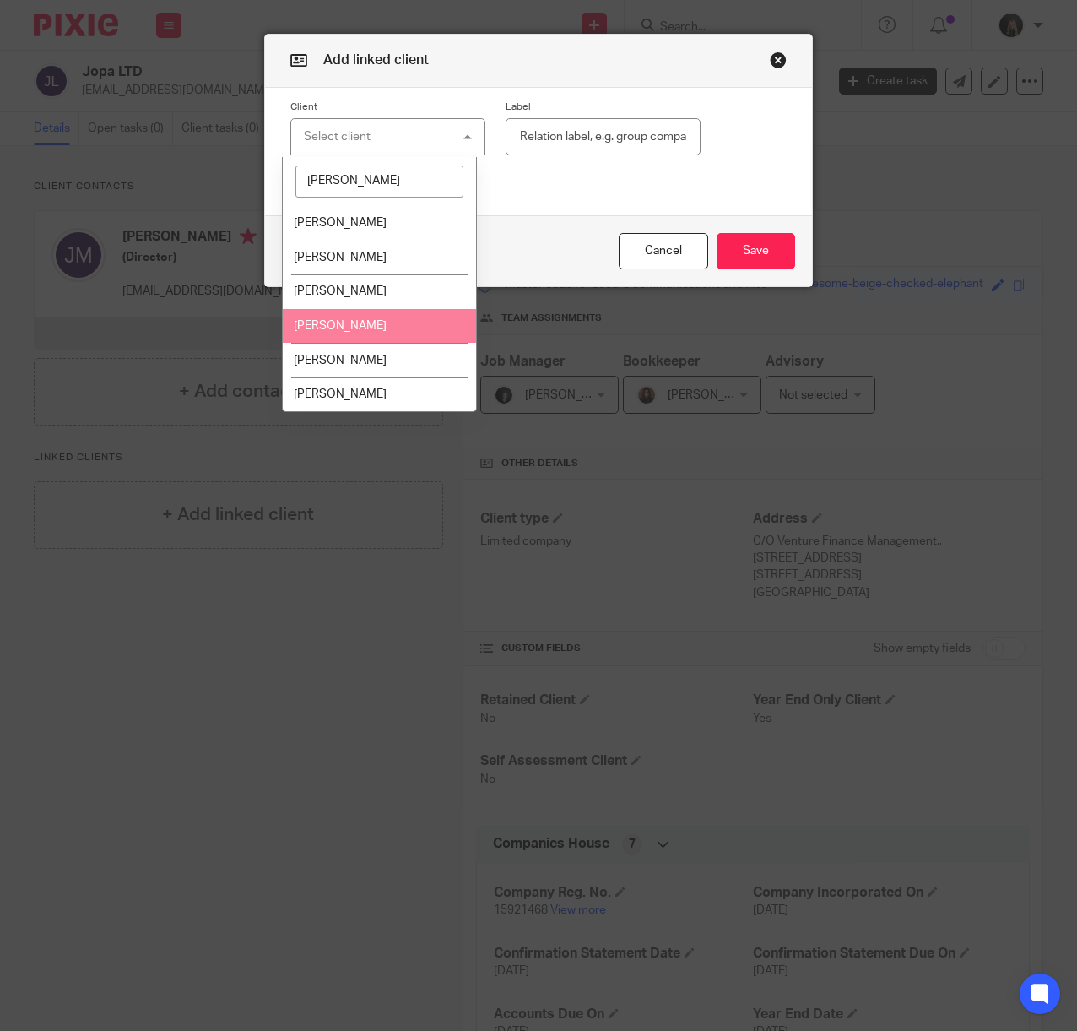
type input "paul"
click at [392, 322] on li "[PERSON_NAME]" at bounding box center [379, 326] width 193 height 35
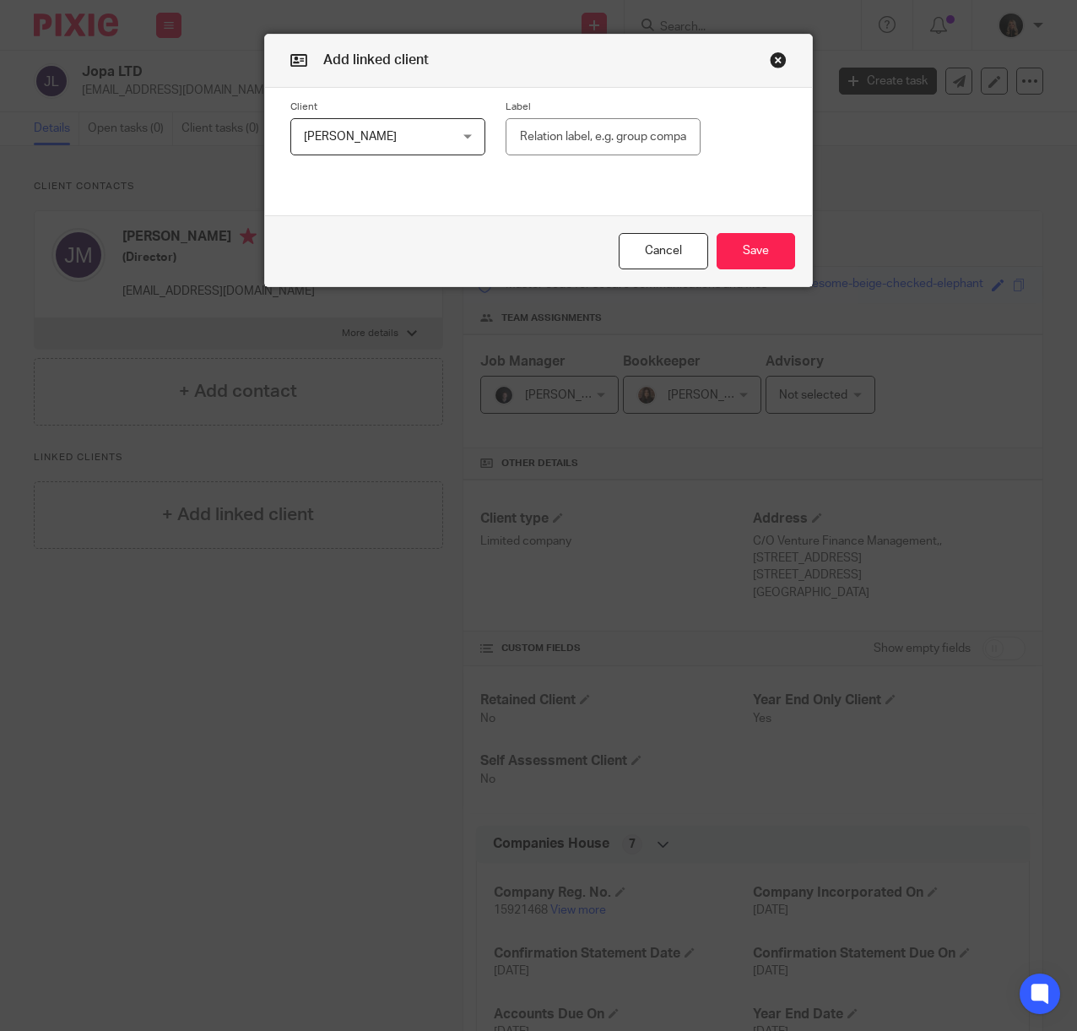
click at [619, 133] on input "text" at bounding box center [603, 137] width 195 height 38
type input "Director"
click at [746, 245] on button "Save" at bounding box center [756, 251] width 78 height 36
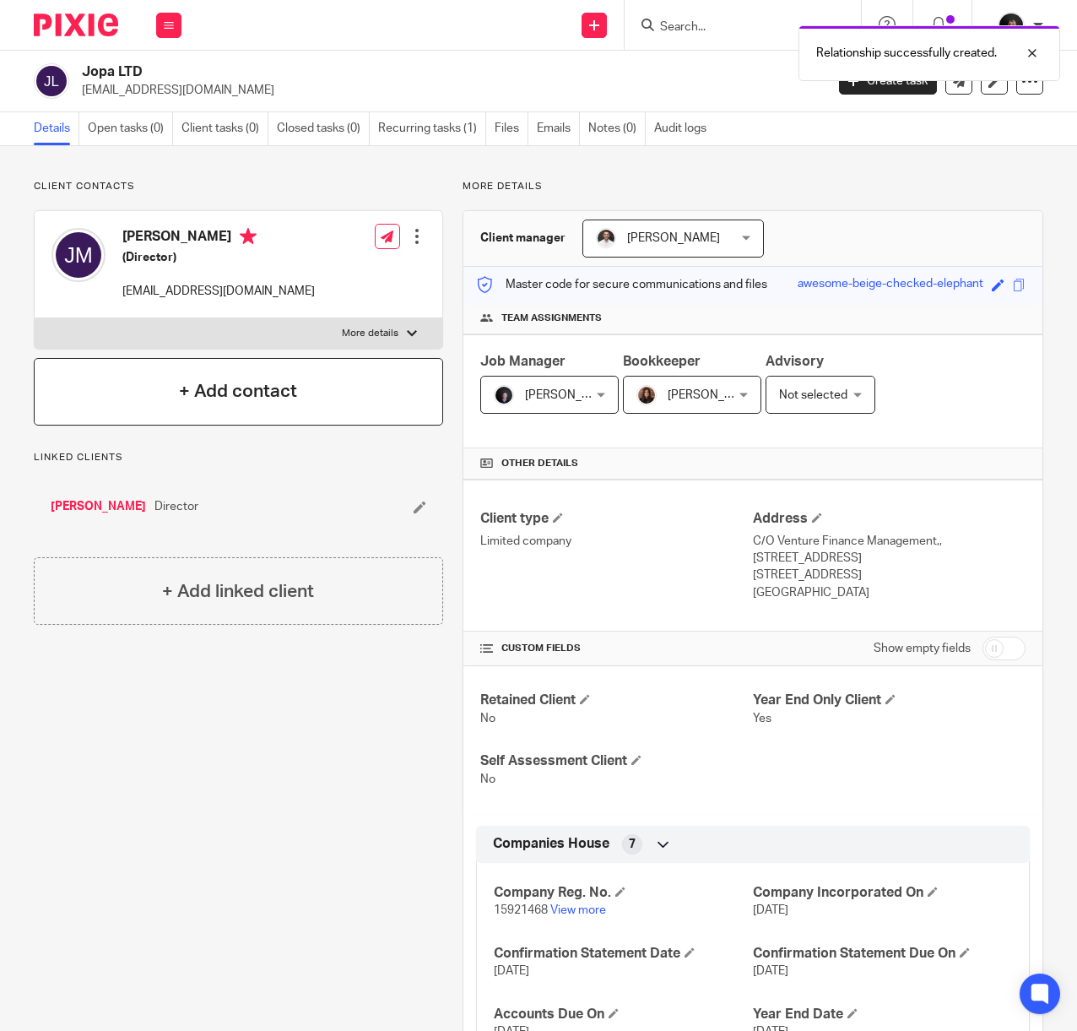
click at [233, 404] on h4 "+ Add contact" at bounding box center [238, 391] width 118 height 26
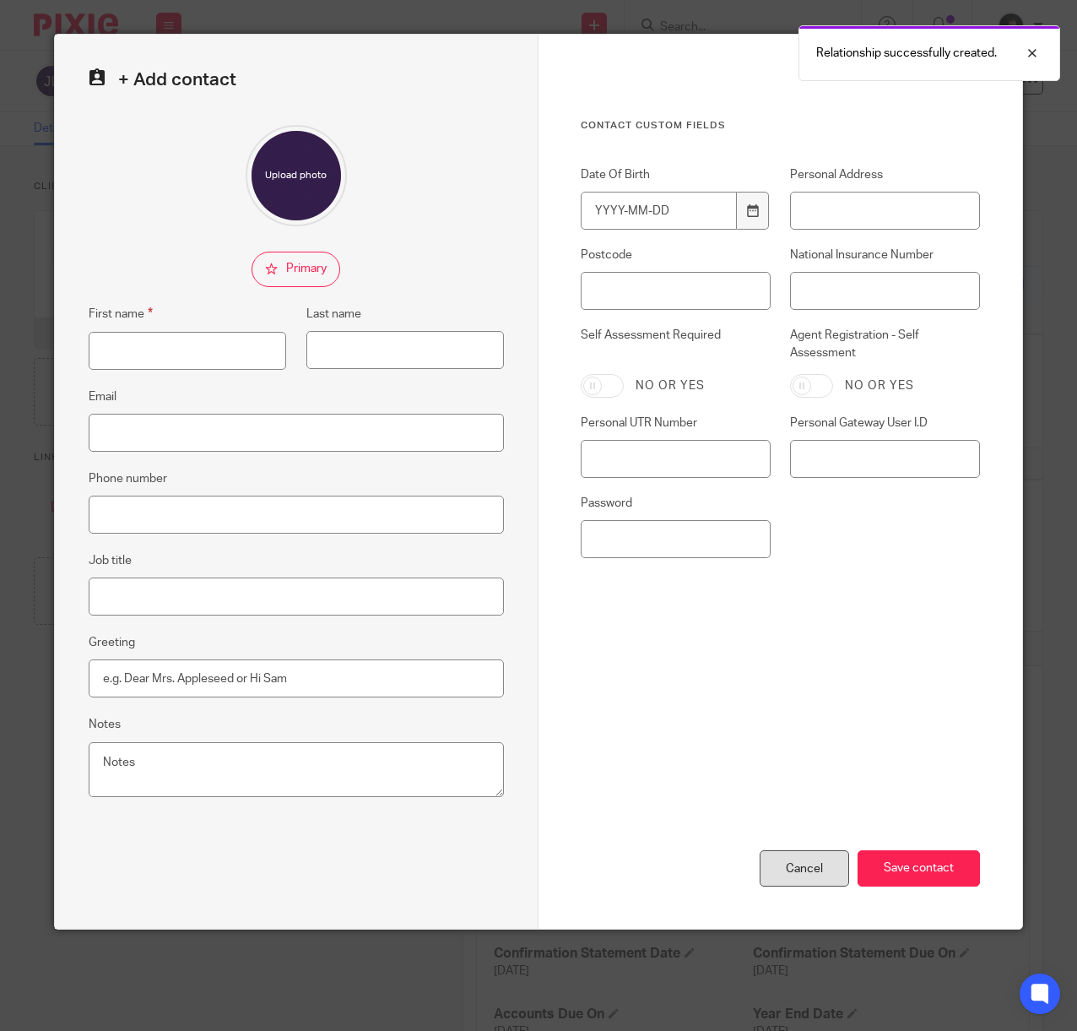
click at [810, 862] on div "Cancel" at bounding box center [804, 868] width 89 height 36
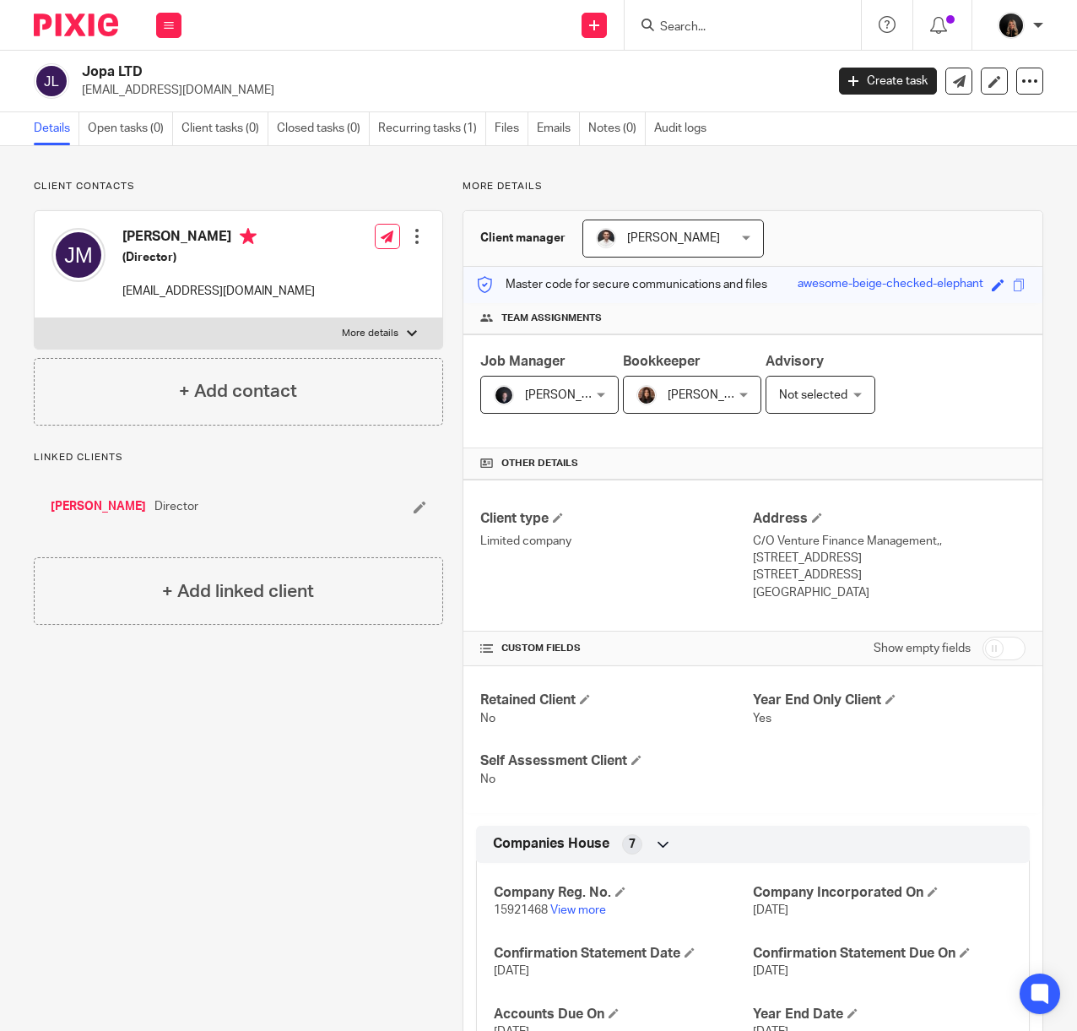
click at [756, 32] on input "Search" at bounding box center [734, 27] width 152 height 15
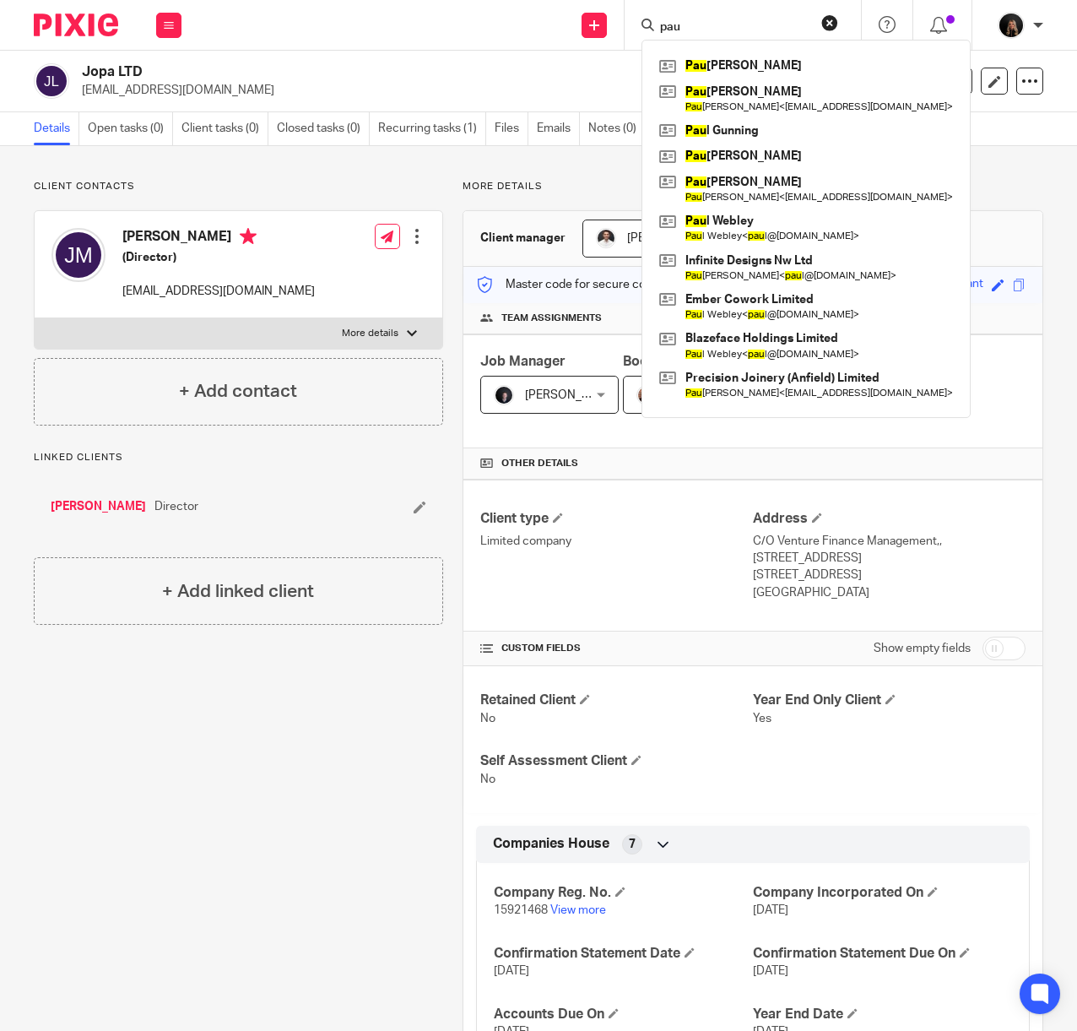
type input "pau"
click at [62, 503] on link "[PERSON_NAME]" at bounding box center [98, 506] width 95 height 17
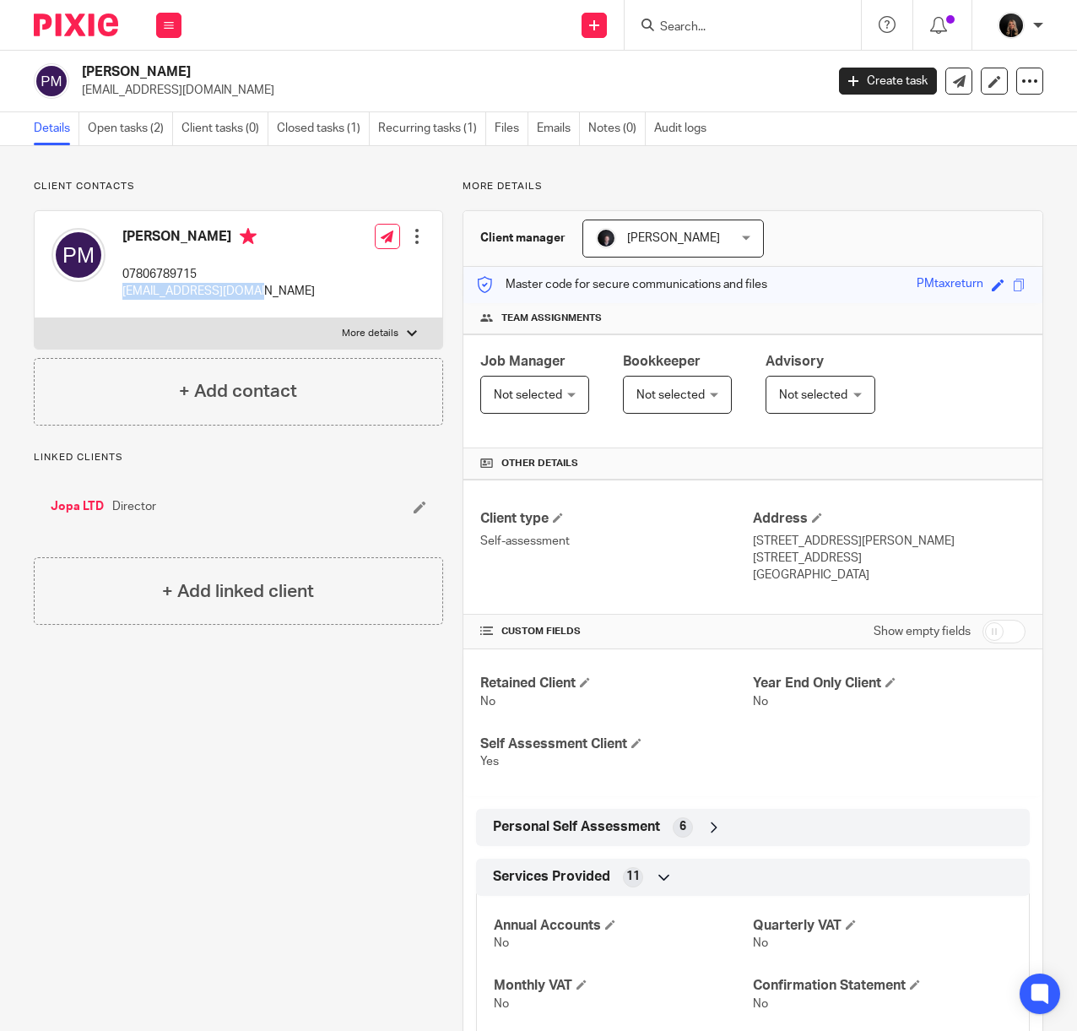
drag, startPoint x: 254, startPoint y: 292, endPoint x: 122, endPoint y: 300, distance: 131.9
click at [122, 300] on div "Paul Miller 07806789715 pjm.develop@gmail.com Edit contact Create client from c…" at bounding box center [239, 264] width 408 height 107
click at [302, 282] on div "Paul Miller 07806789715 pjm.develop@gmail.com Edit contact Create client from c…" at bounding box center [239, 264] width 408 height 107
click at [699, 25] on input "Search" at bounding box center [734, 27] width 152 height 15
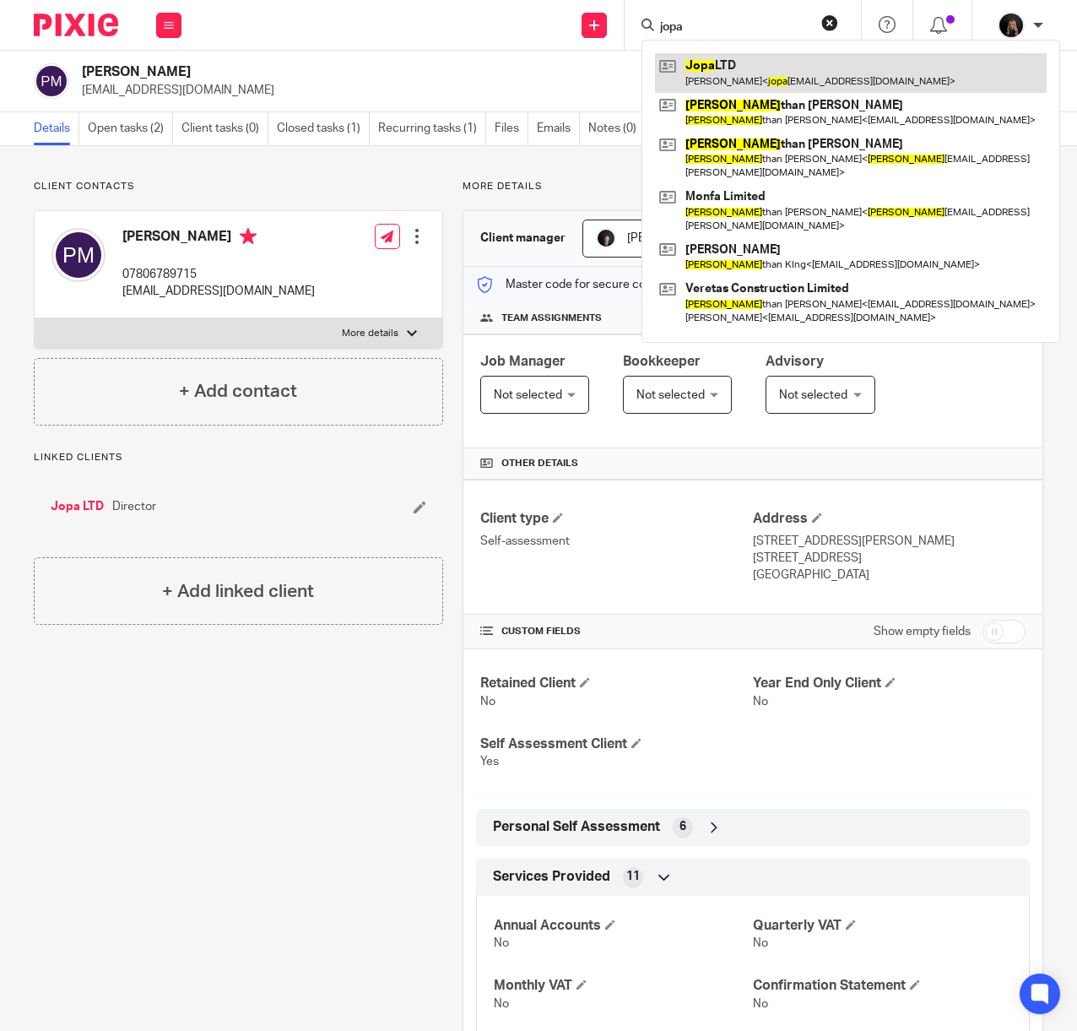
type input "jopa"
click at [773, 66] on link at bounding box center [851, 72] width 392 height 39
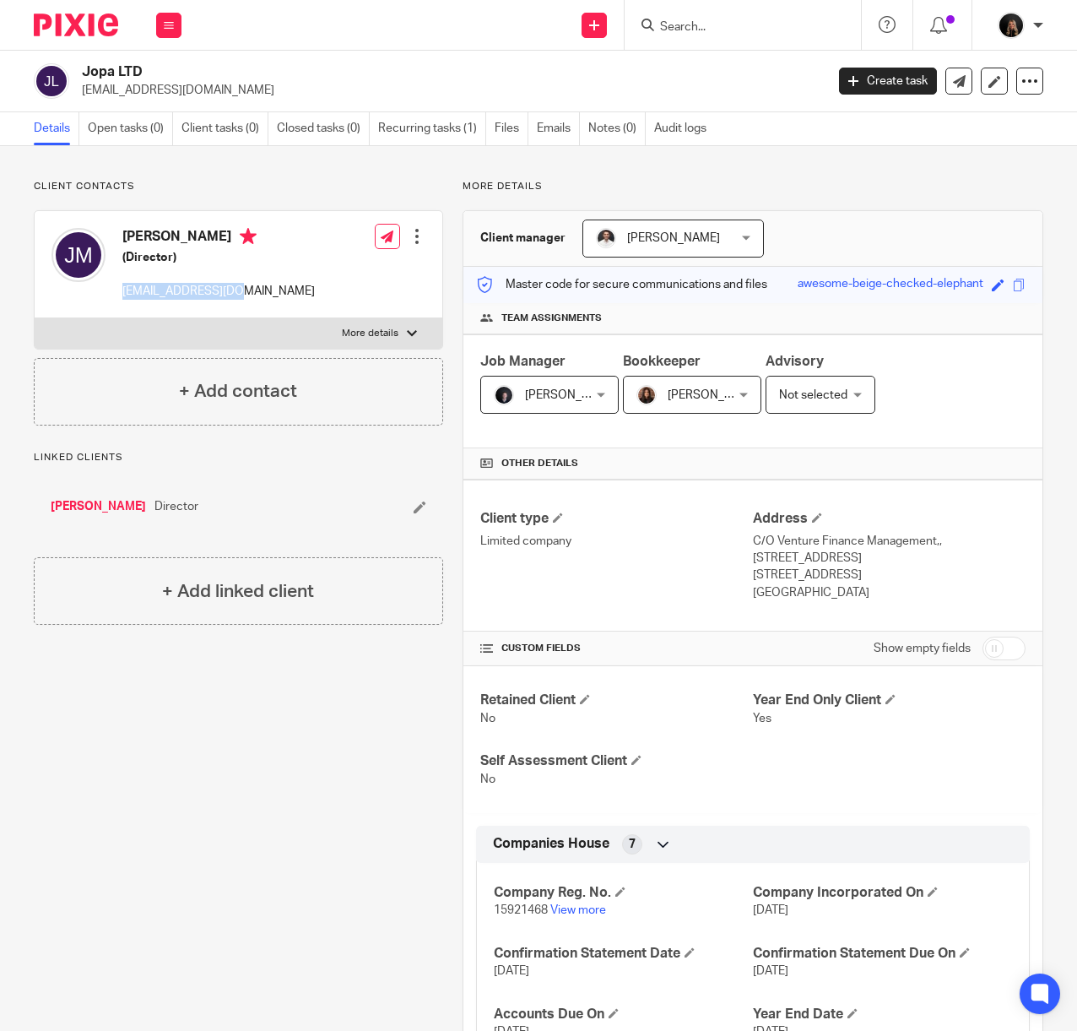
drag, startPoint x: 235, startPoint y: 290, endPoint x: 120, endPoint y: 290, distance: 114.8
click at [120, 290] on div "[PERSON_NAME] (Director) [EMAIL_ADDRESS][DOMAIN_NAME] Edit contact Create clien…" at bounding box center [239, 264] width 408 height 107
copy p "[EMAIL_ADDRESS][DOMAIN_NAME]"
drag, startPoint x: 791, startPoint y: 24, endPoint x: 777, endPoint y: 24, distance: 13.5
click at [791, 24] on input "Search" at bounding box center [734, 27] width 152 height 15
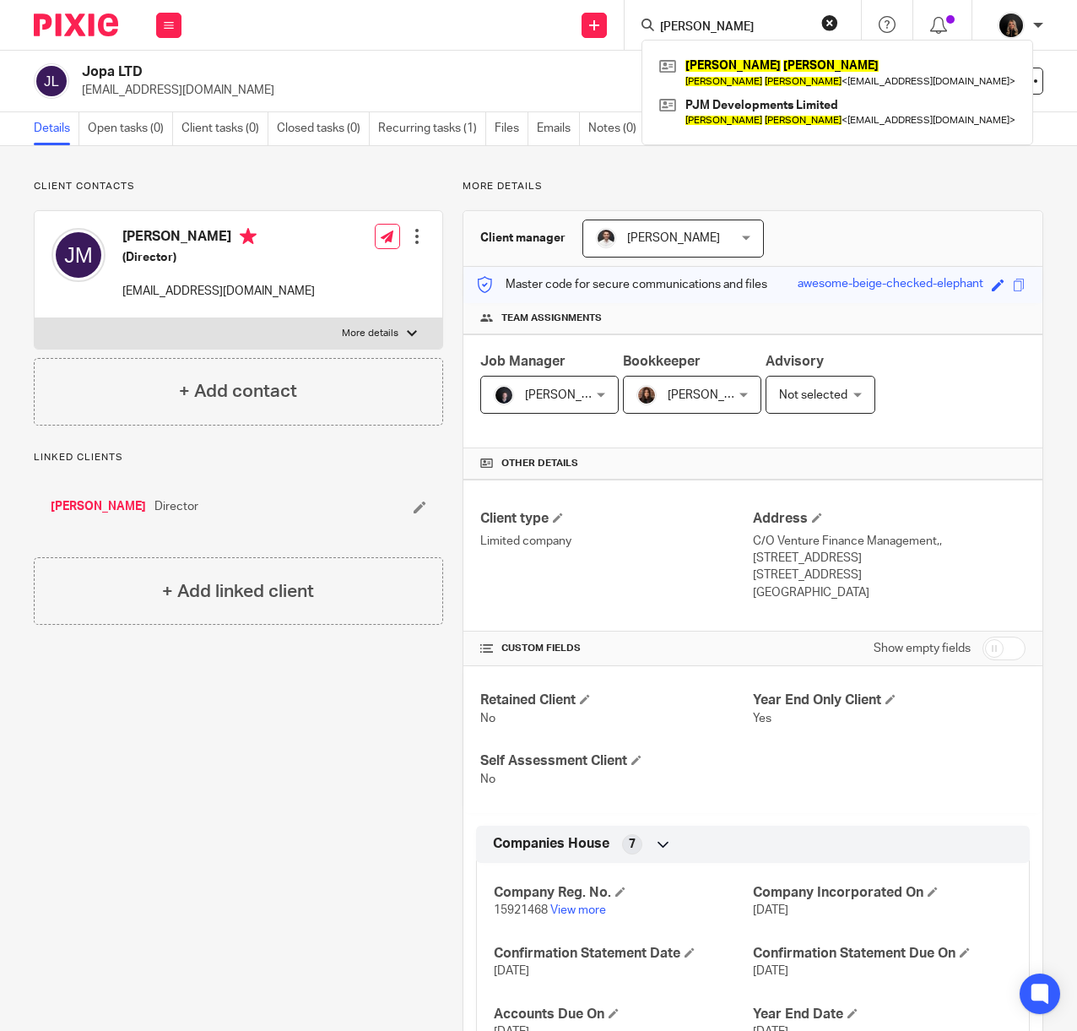
type input "paul miller"
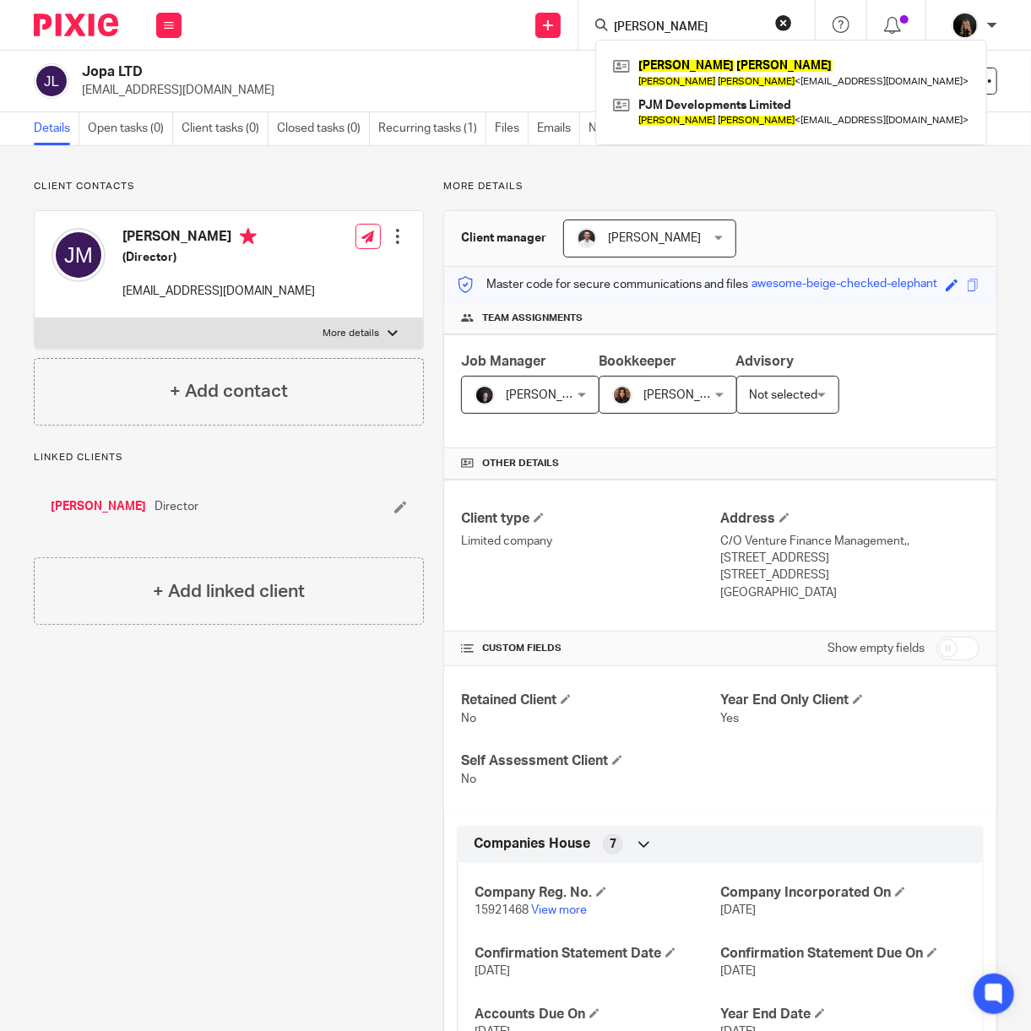
click at [98, 28] on img at bounding box center [76, 25] width 84 height 23
